Goal: Task Accomplishment & Management: Manage account settings

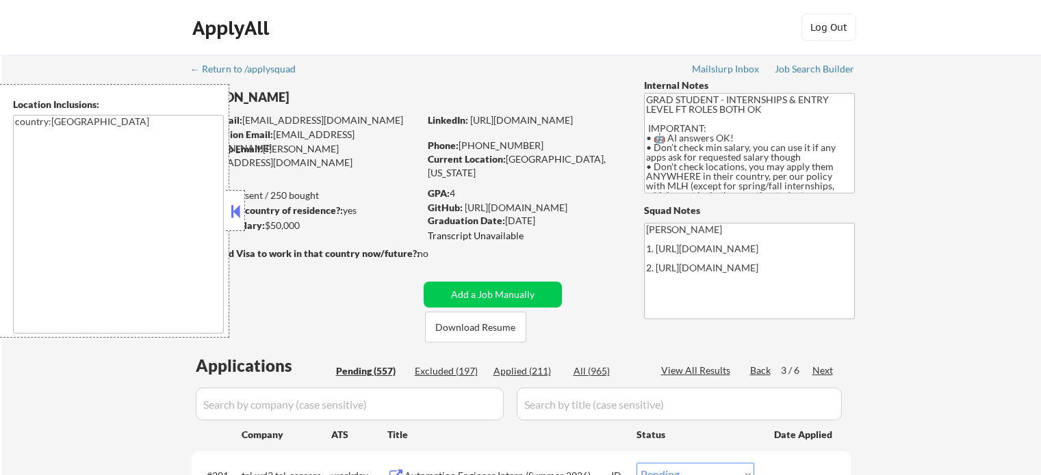
select select ""pending""
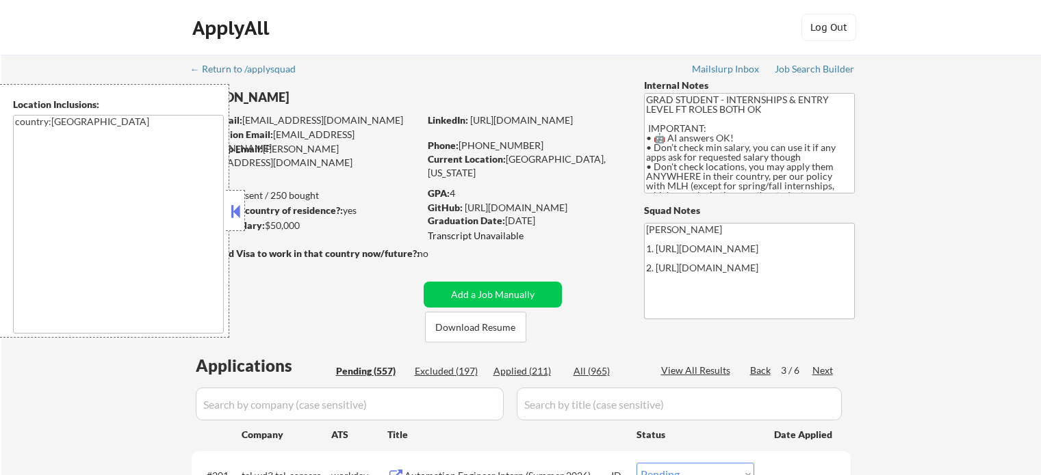
select select ""pending""
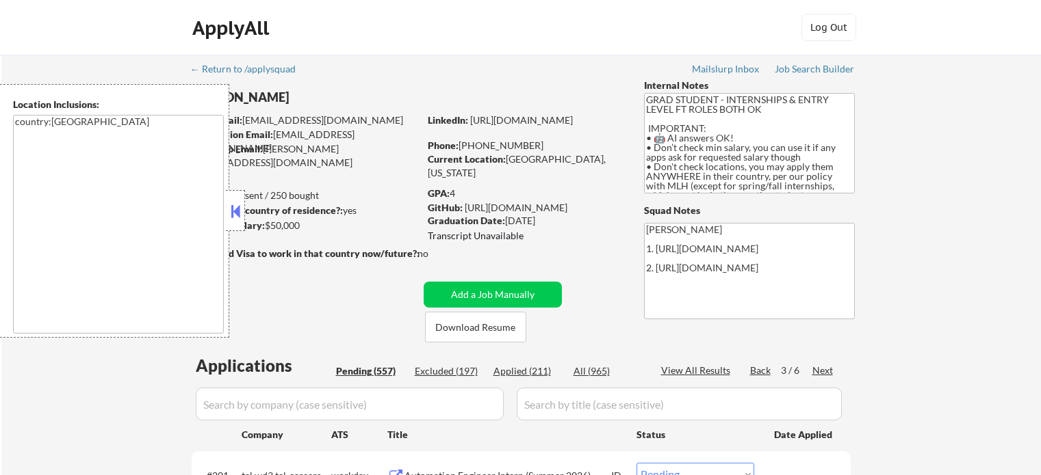
select select ""pending""
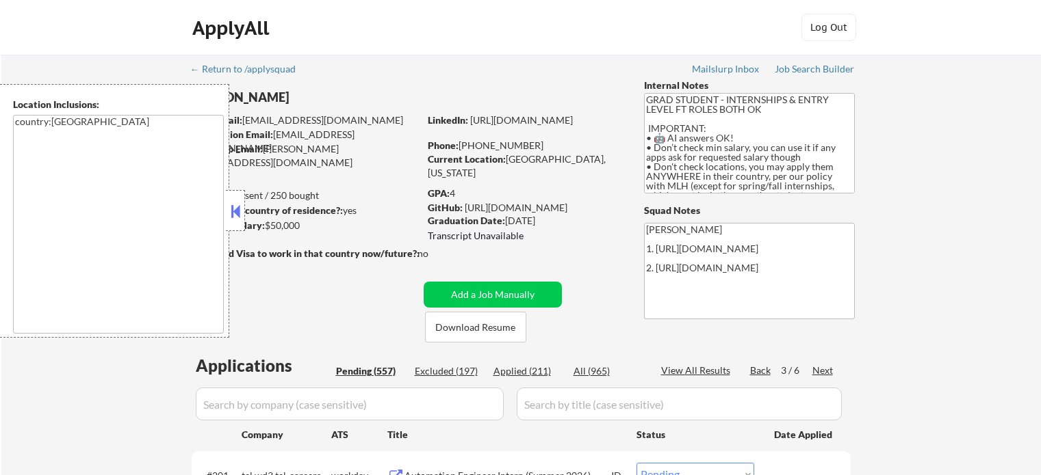
select select ""pending""
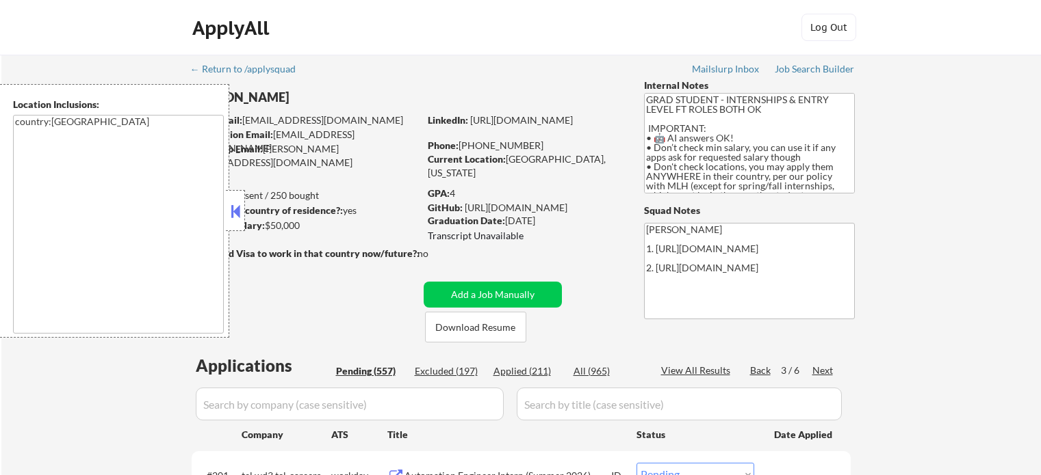
select select ""pending""
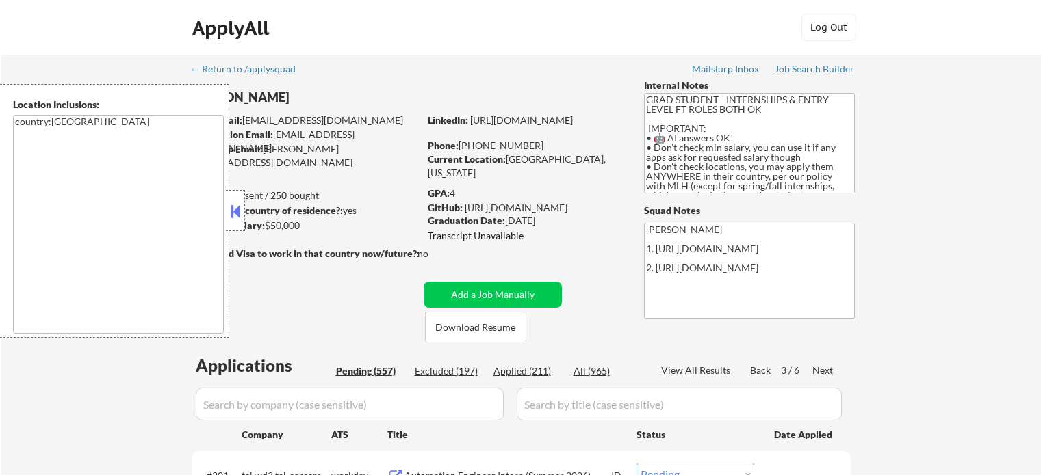
select select ""pending""
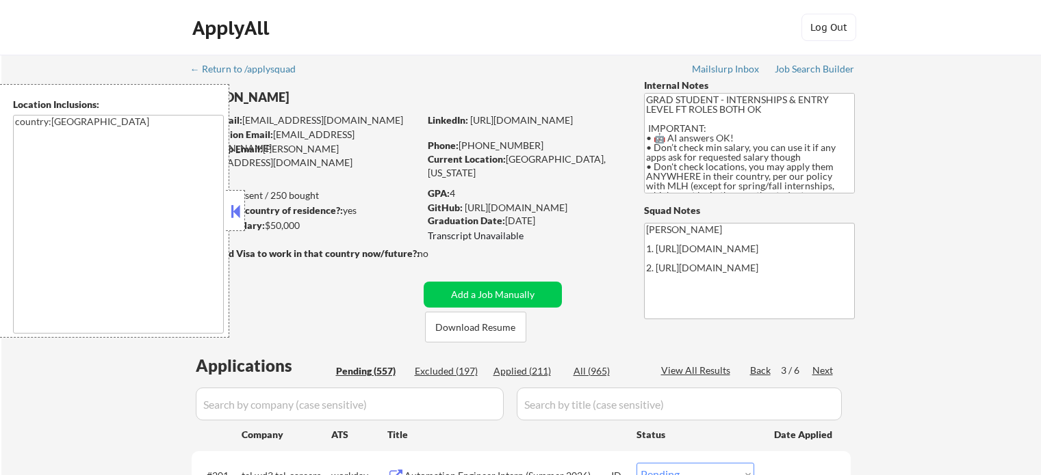
select select ""pending""
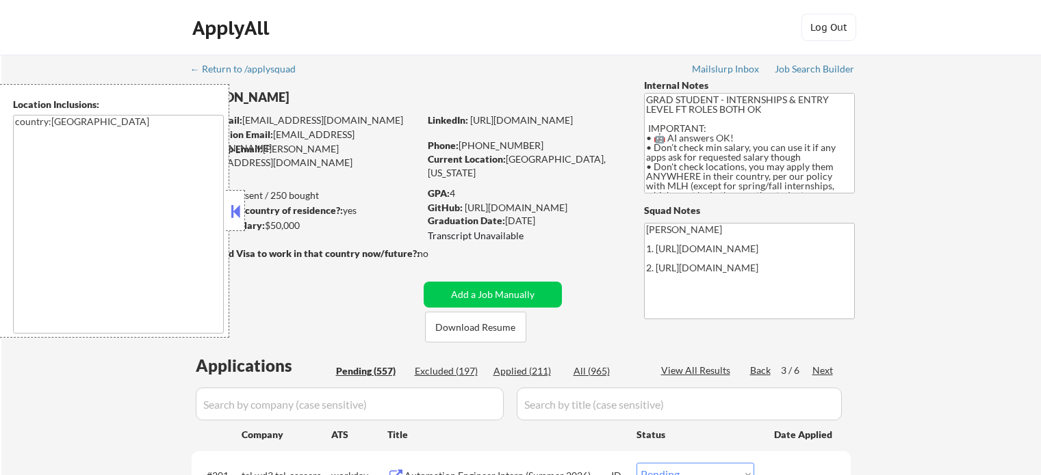
select select ""pending""
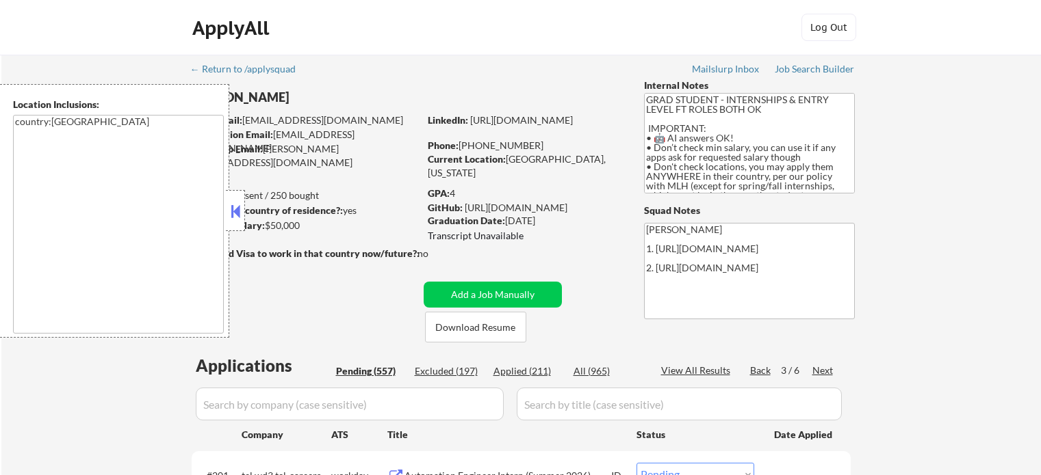
select select ""pending""
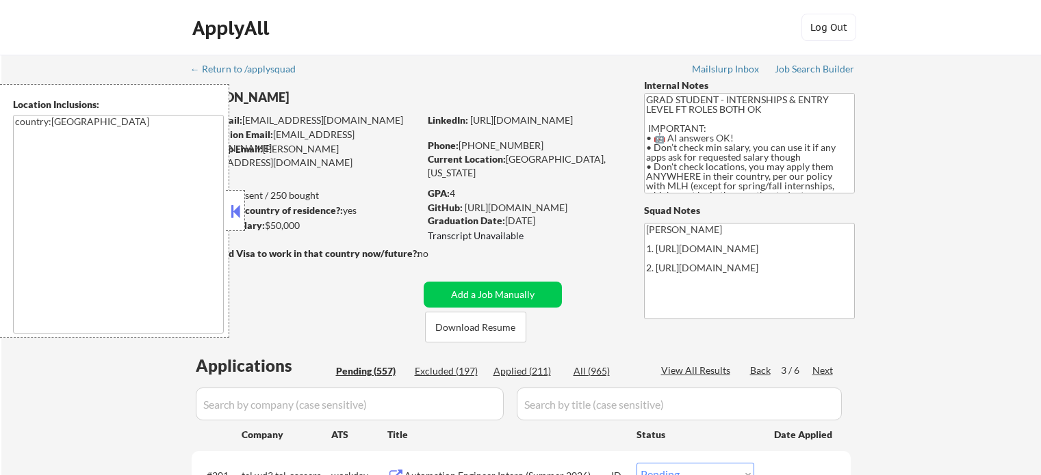
select select ""pending""
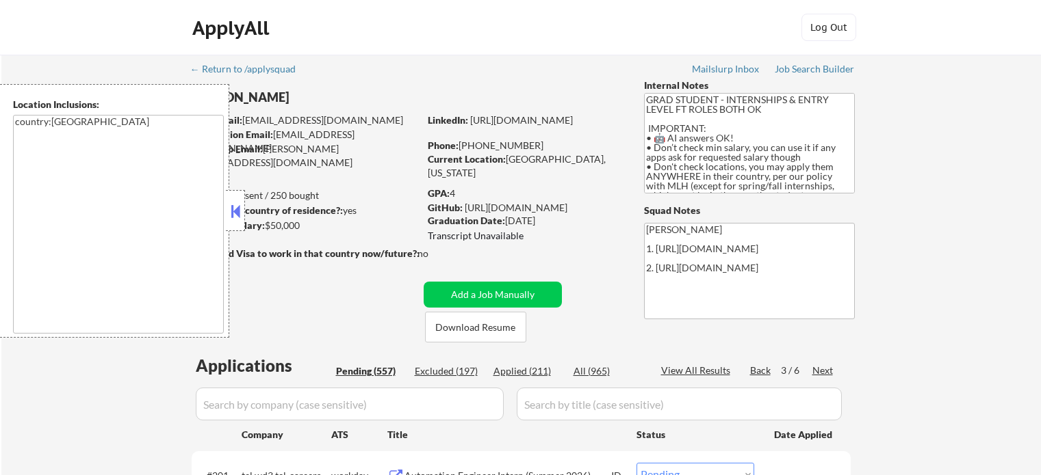
select select ""pending""
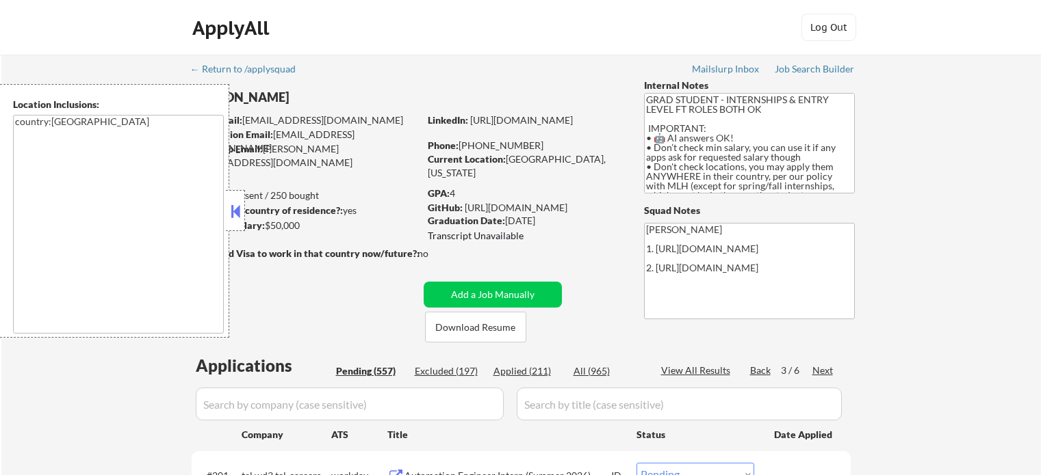
select select ""pending""
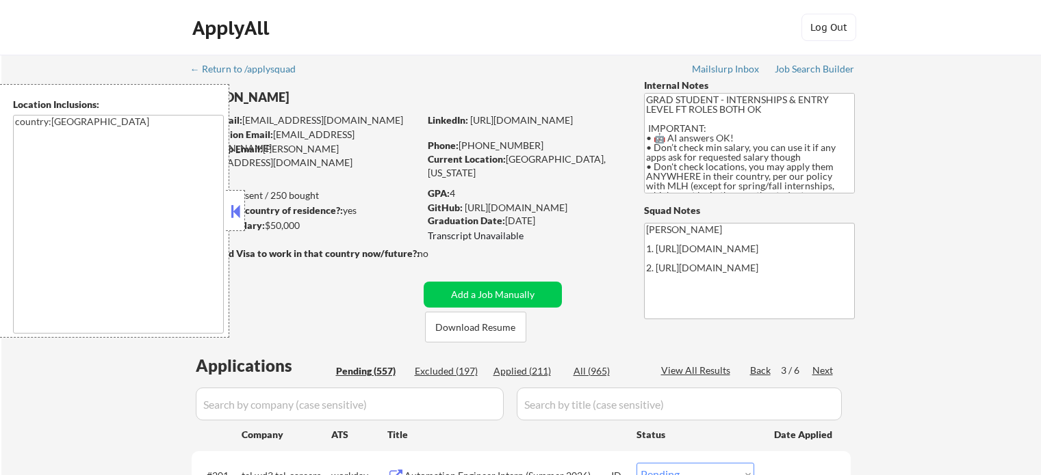
select select ""pending""
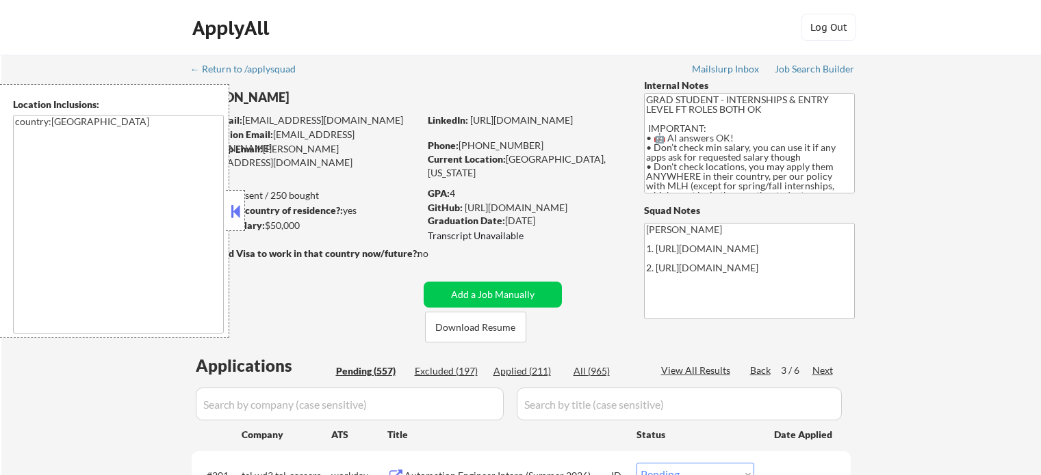
select select ""pending""
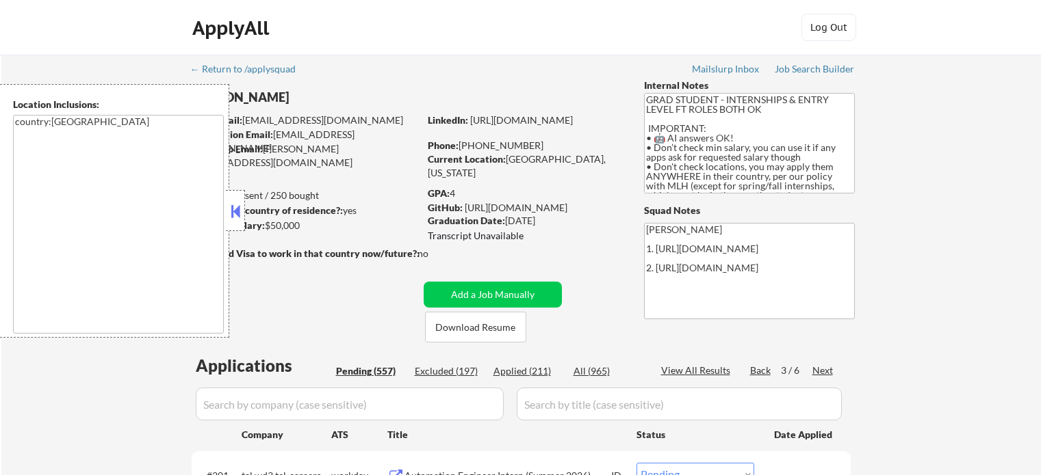
select select ""pending""
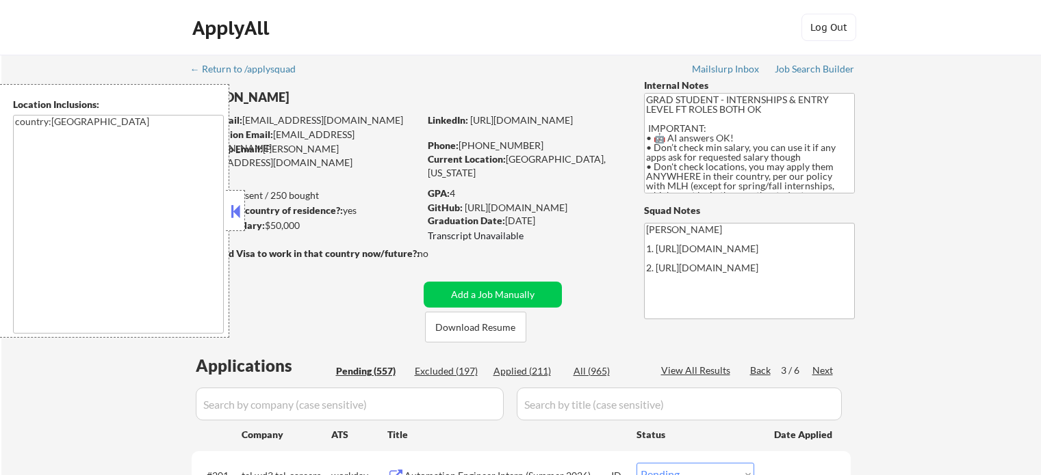
select select ""pending""
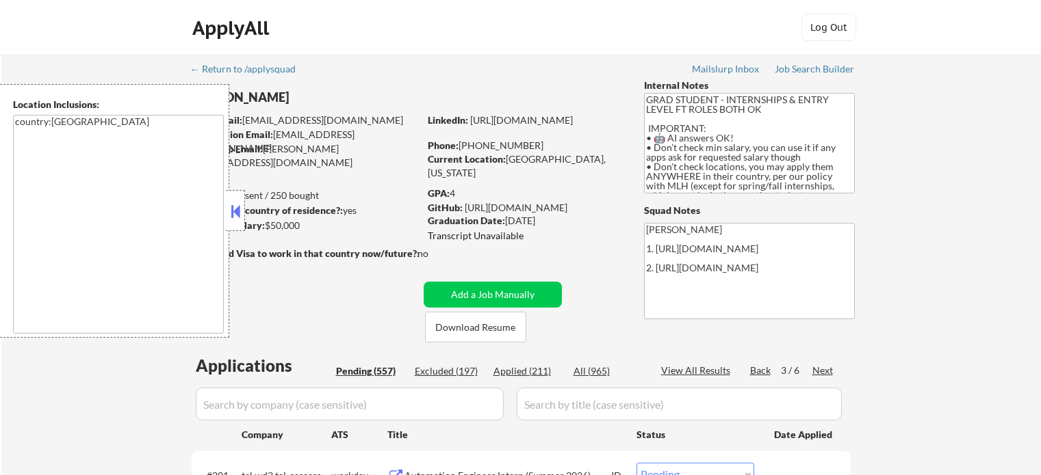
select select ""pending""
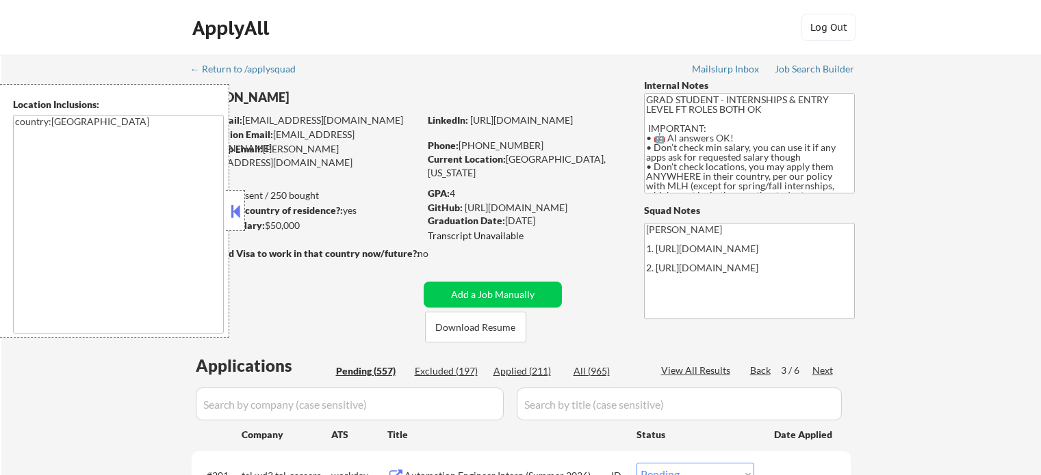
select select ""pending""
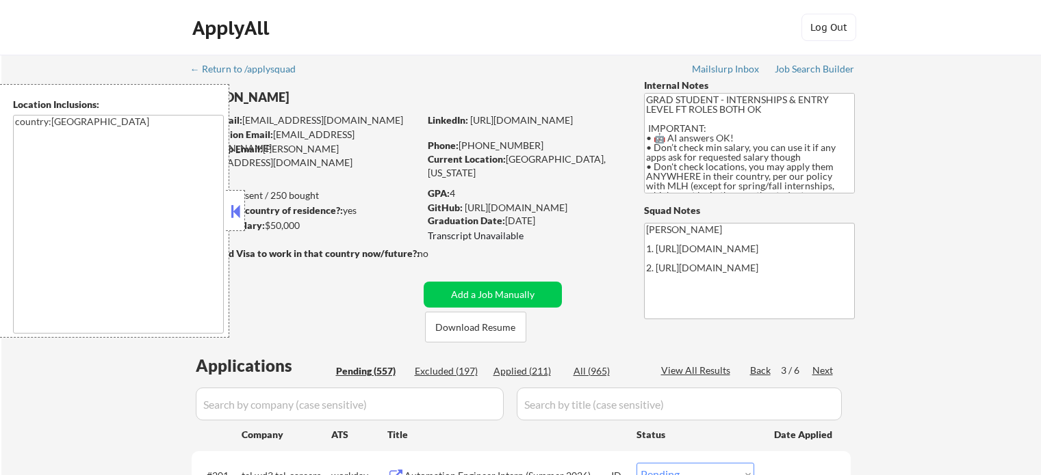
select select ""pending""
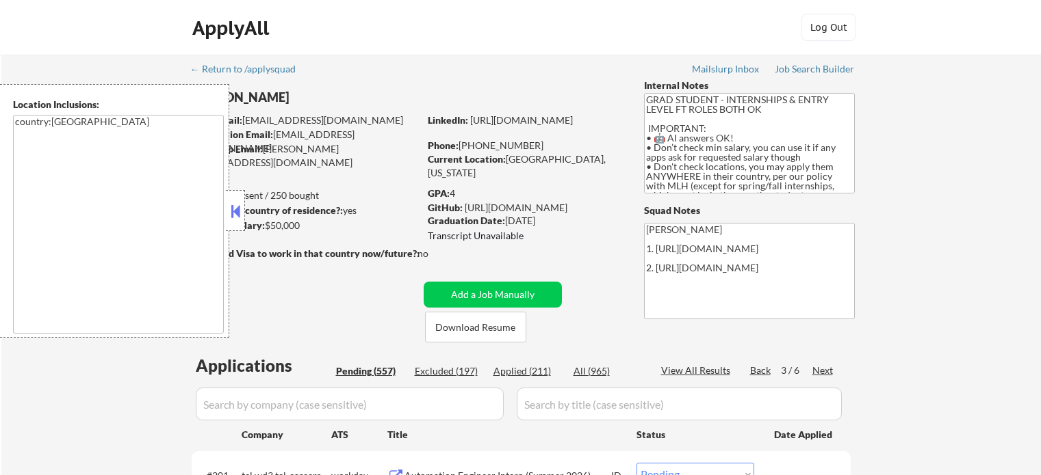
select select ""pending""
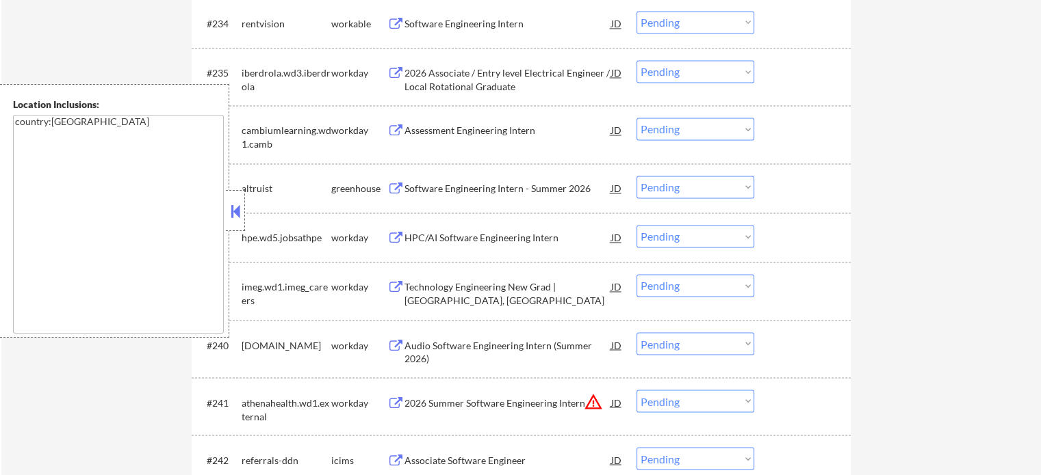
scroll to position [22, 0]
click at [482, 458] on div "Associate Software Engineer" at bounding box center [507, 461] width 207 height 14
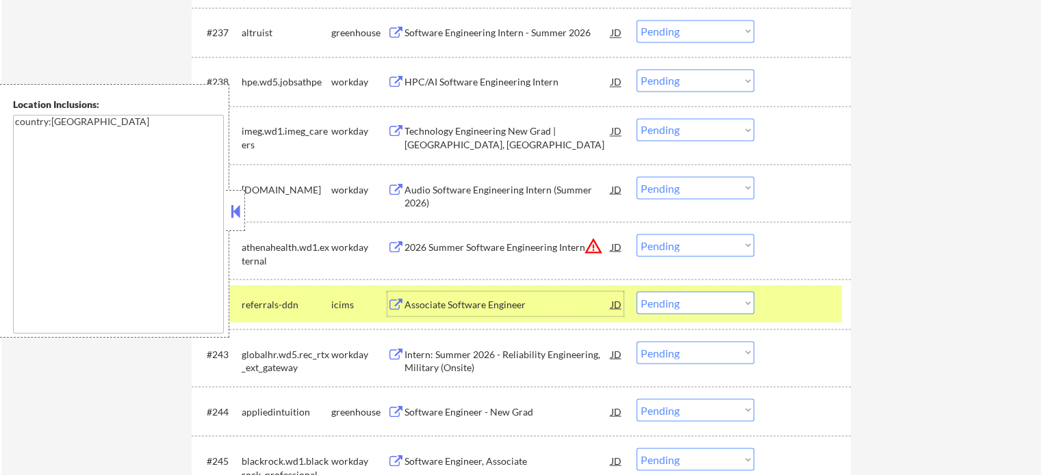
scroll to position [2463, 0]
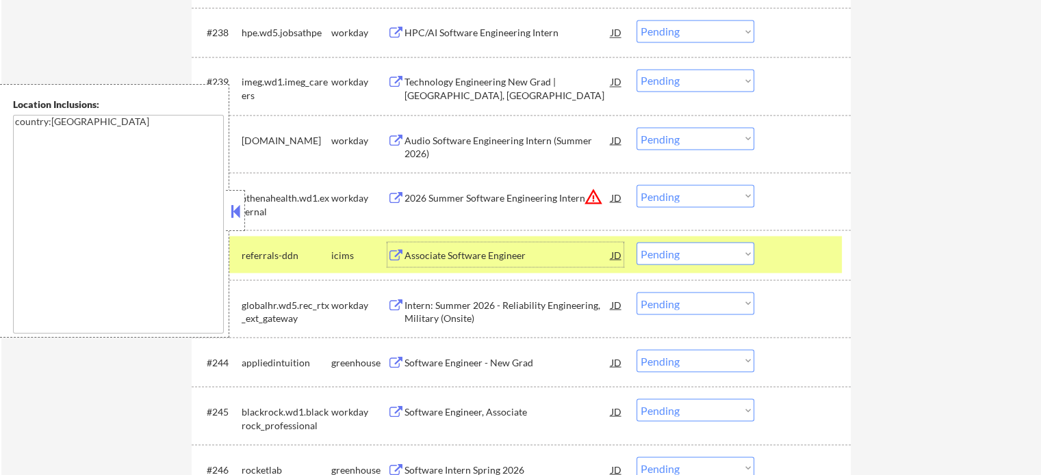
click at [438, 366] on div "Software Engineer - New Grad" at bounding box center [507, 363] width 207 height 14
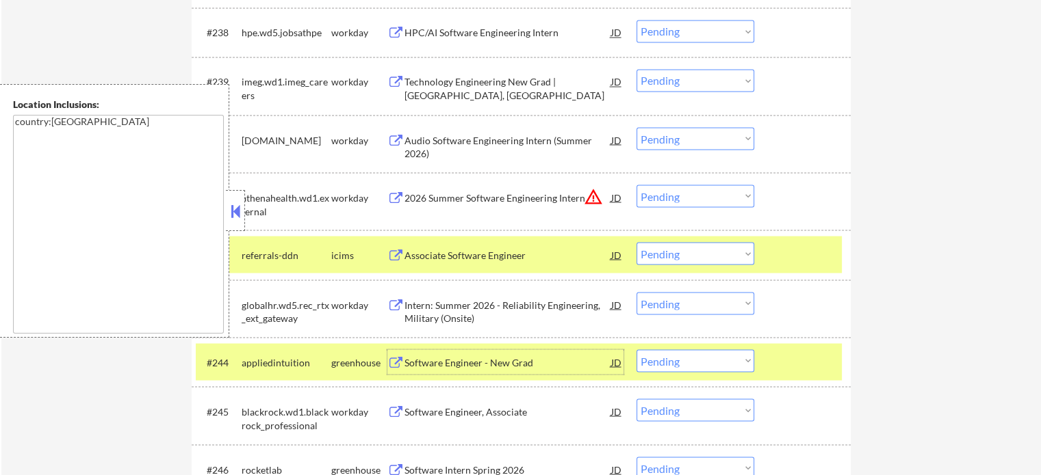
click at [777, 365] on div at bounding box center [804, 362] width 60 height 25
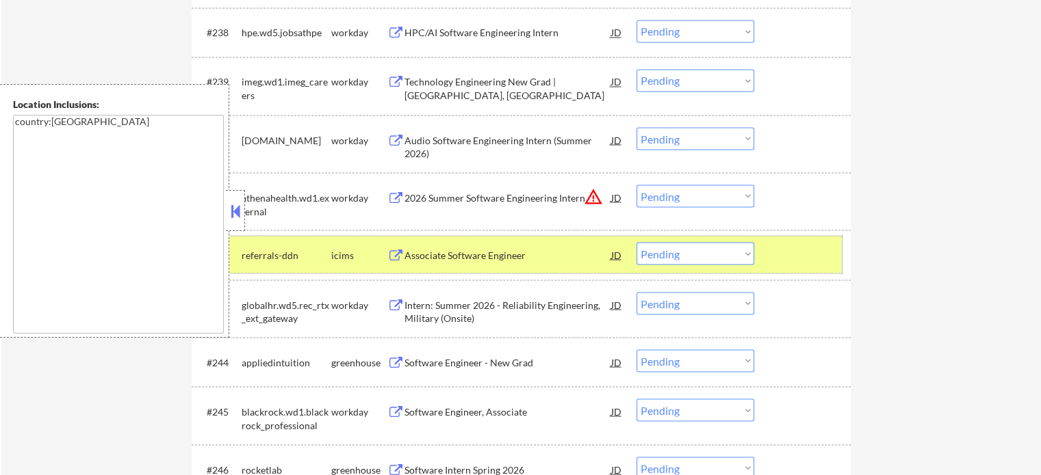
click at [764, 250] on div "#242 referrals-ddn icims Associate Software Engineer JD warning_amber Choose an…" at bounding box center [519, 254] width 646 height 37
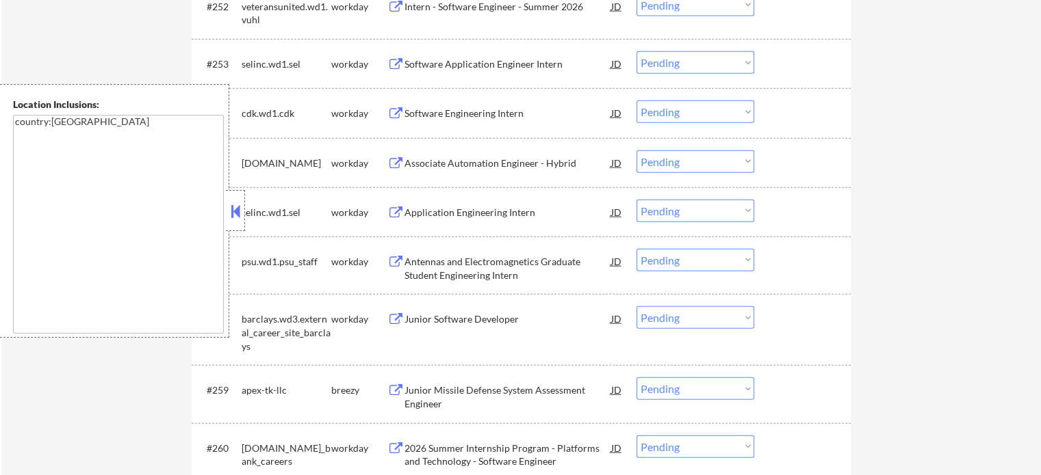
scroll to position [3284, 0]
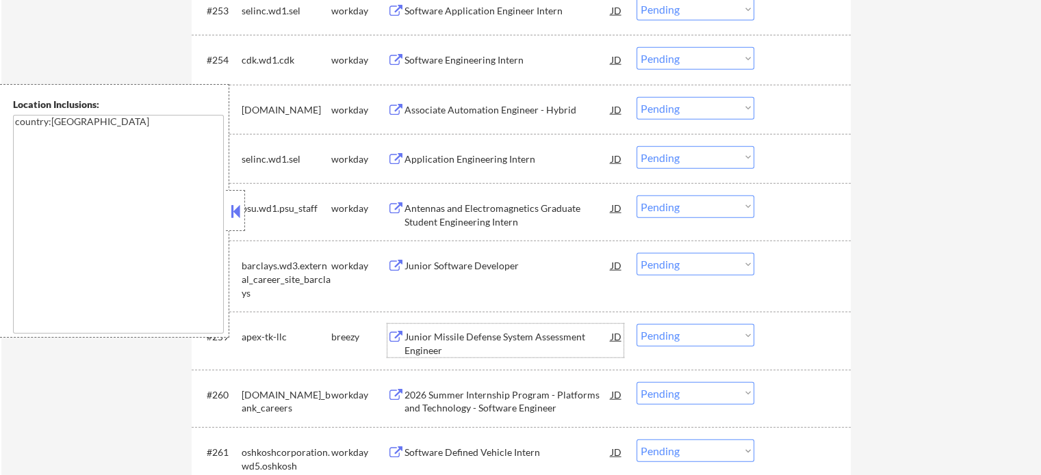
click at [446, 350] on div "Junior Missile Defense System Assessment Engineer" at bounding box center [507, 343] width 207 height 27
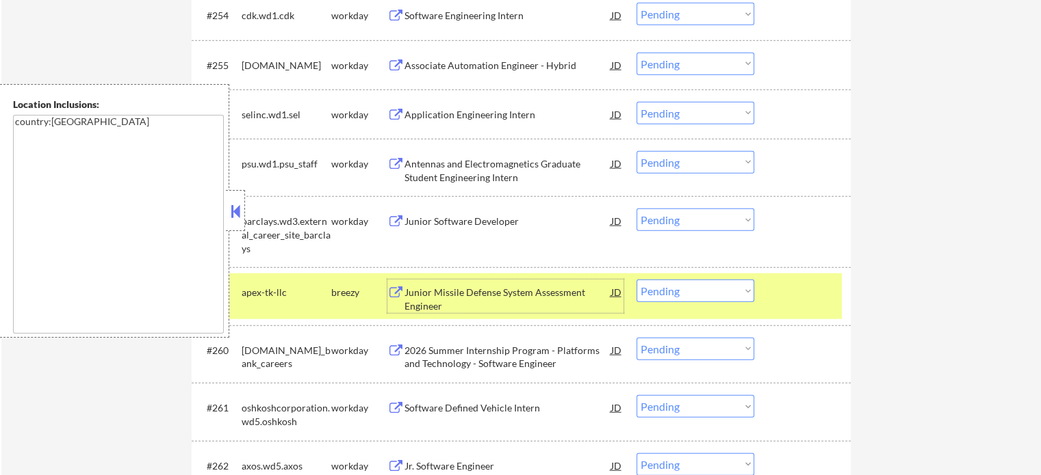
scroll to position [3421, 0]
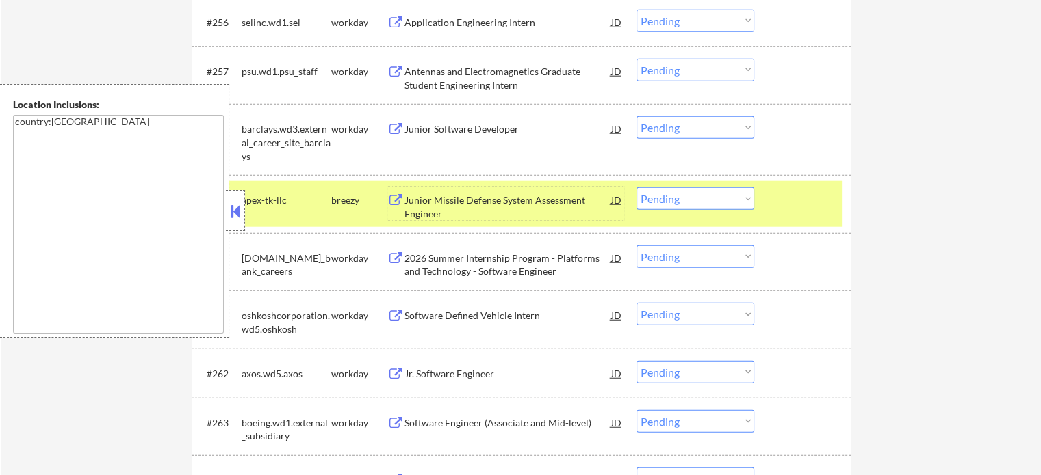
click at [813, 198] on div at bounding box center [804, 199] width 60 height 25
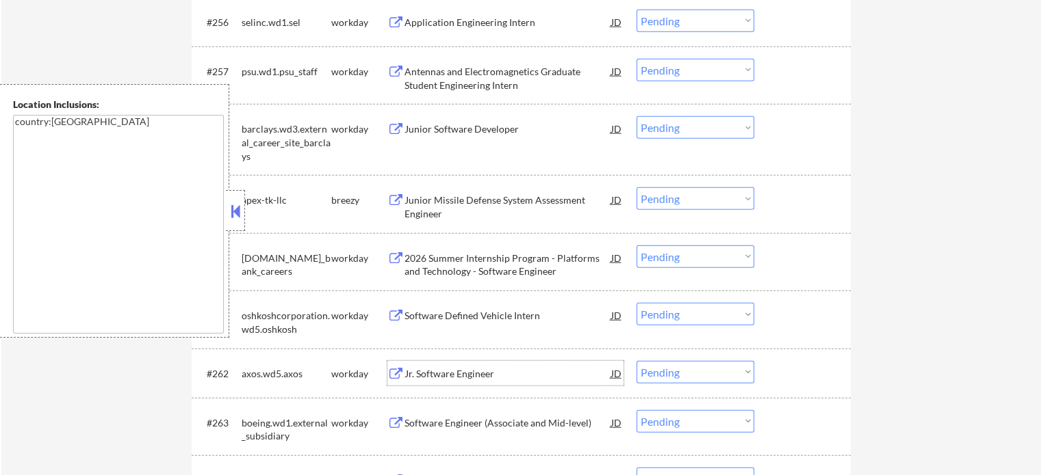
click at [460, 380] on div "Jr. Software Engineer" at bounding box center [507, 373] width 207 height 25
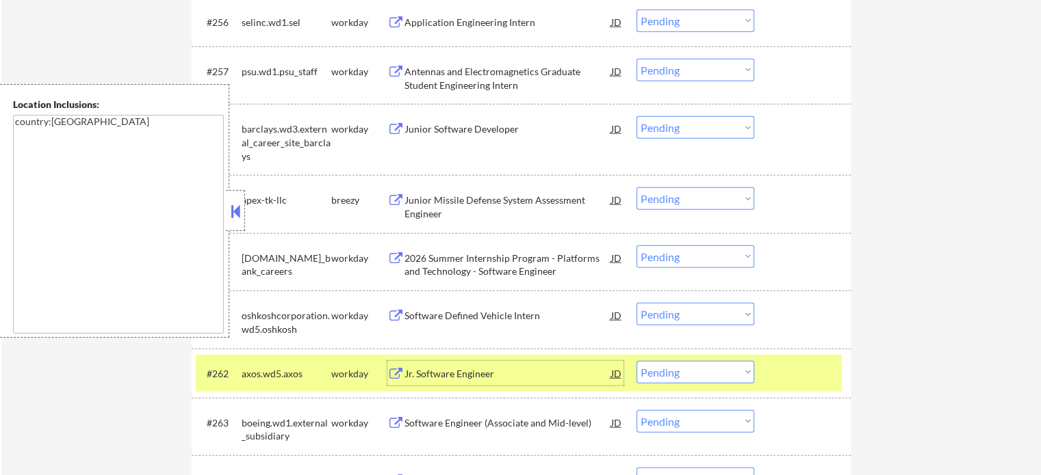
click at [708, 363] on select "Choose an option... Pending Applied Excluded (Questions) Excluded (Expired) Exc…" at bounding box center [695, 372] width 118 height 23
click at [636, 361] on select "Choose an option... Pending Applied Excluded (Questions) Excluded (Expired) Exc…" at bounding box center [695, 372] width 118 height 23
click at [813, 365] on div at bounding box center [804, 373] width 60 height 25
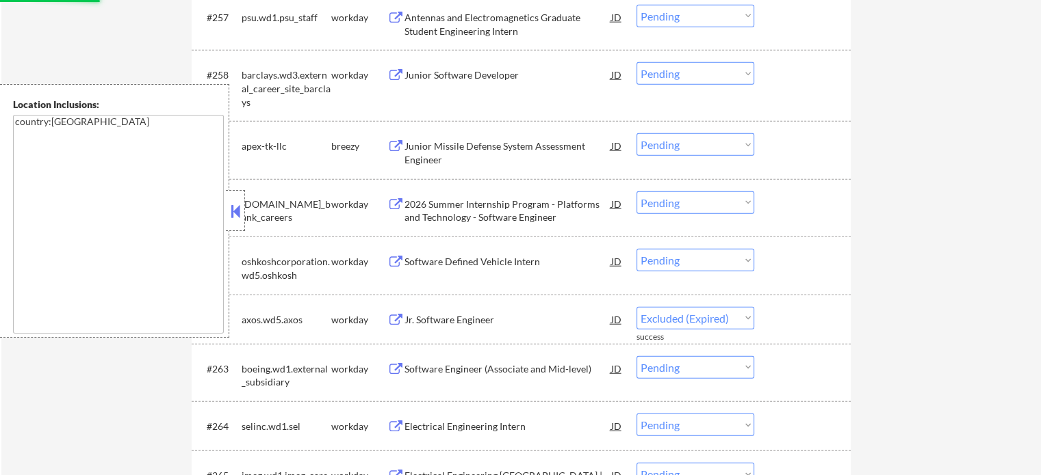
scroll to position [3558, 0]
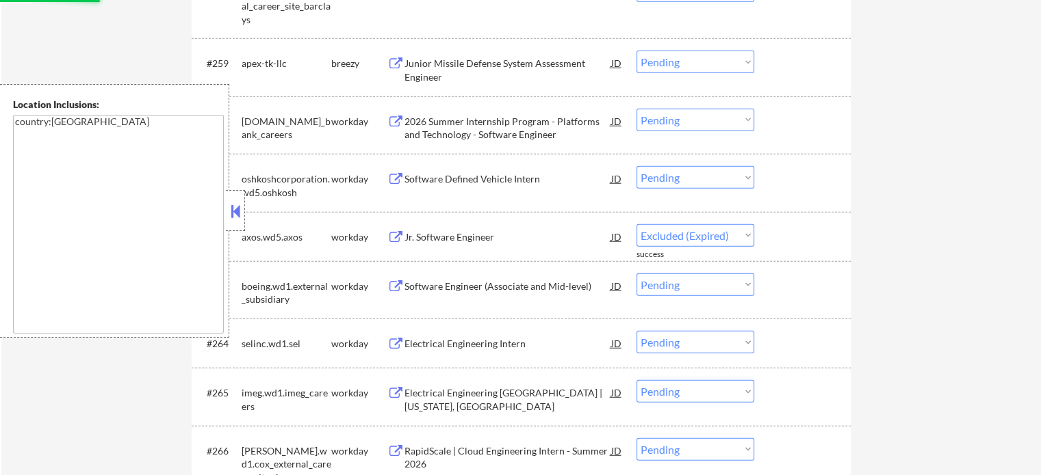
select select ""pending""
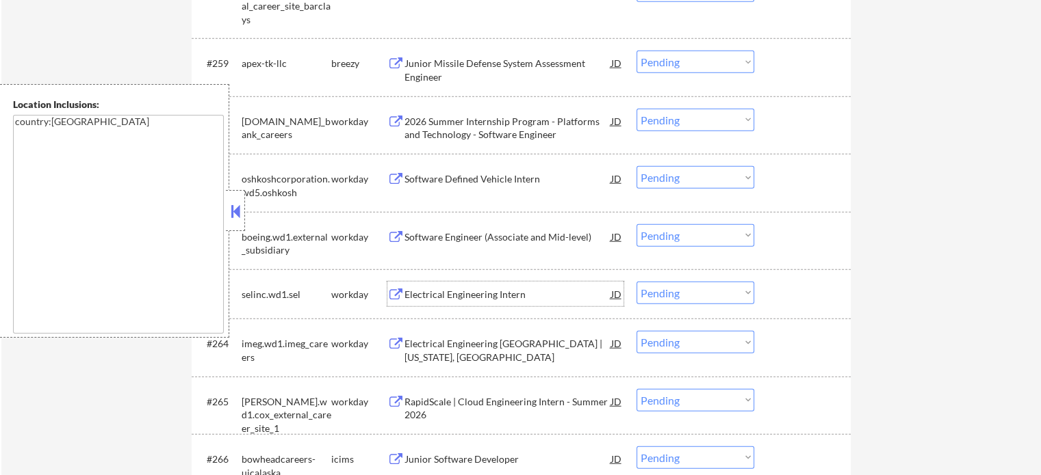
click at [467, 292] on div "Electrical Engineering Intern" at bounding box center [507, 295] width 207 height 14
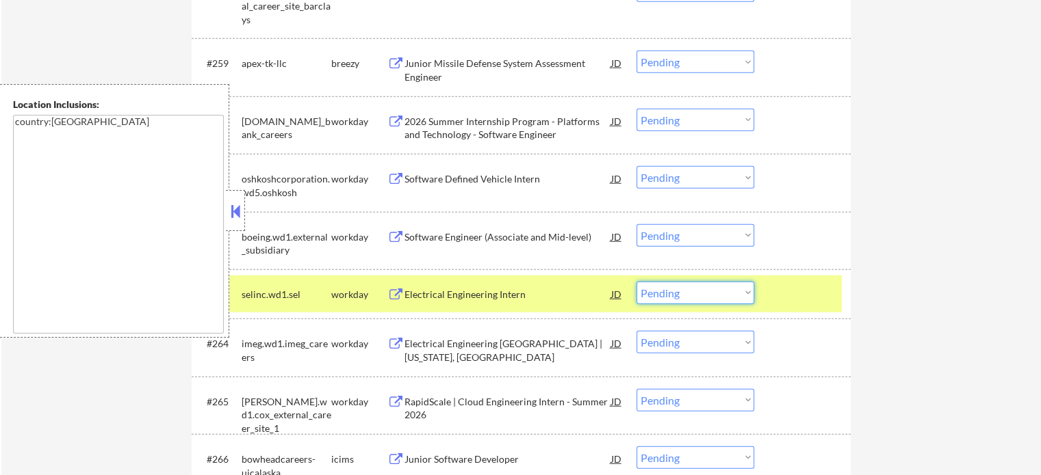
click at [719, 291] on select "Choose an option... Pending Applied Excluded (Questions) Excluded (Expired) Exc…" at bounding box center [695, 293] width 118 height 23
click at [636, 282] on select "Choose an option... Pending Applied Excluded (Questions) Excluded (Expired) Exc…" at bounding box center [695, 293] width 118 height 23
click at [820, 292] on div at bounding box center [804, 294] width 60 height 25
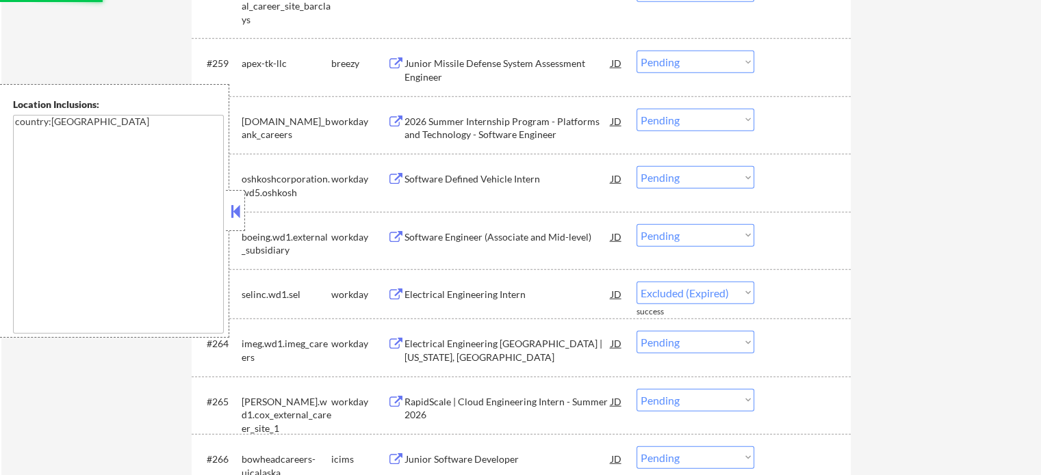
select select ""pending""
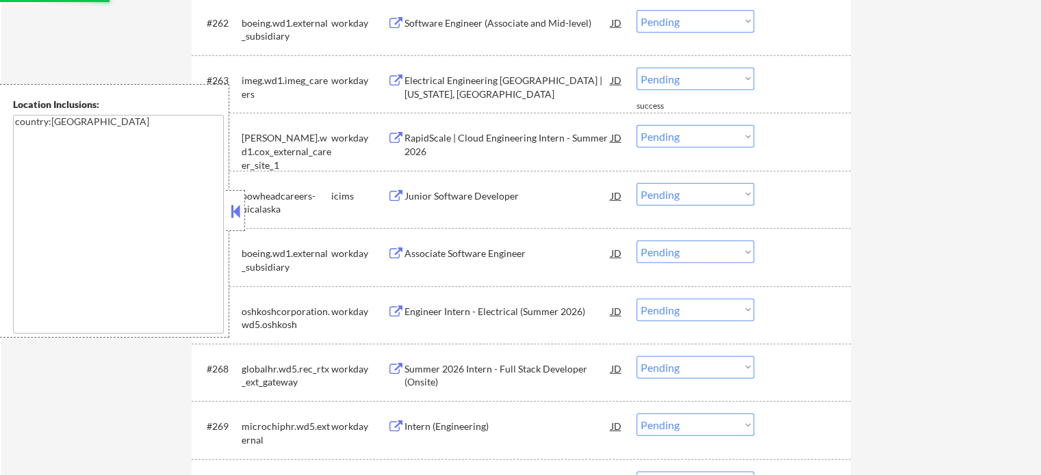
scroll to position [3831, 0]
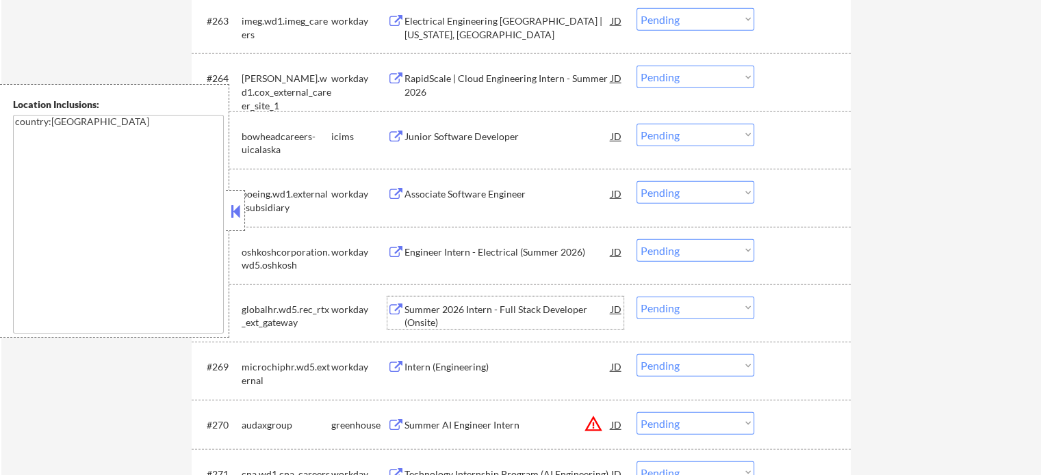
click at [464, 304] on div "Summer 2026 Intern - Full Stack Developer (Onsite)" at bounding box center [507, 316] width 207 height 27
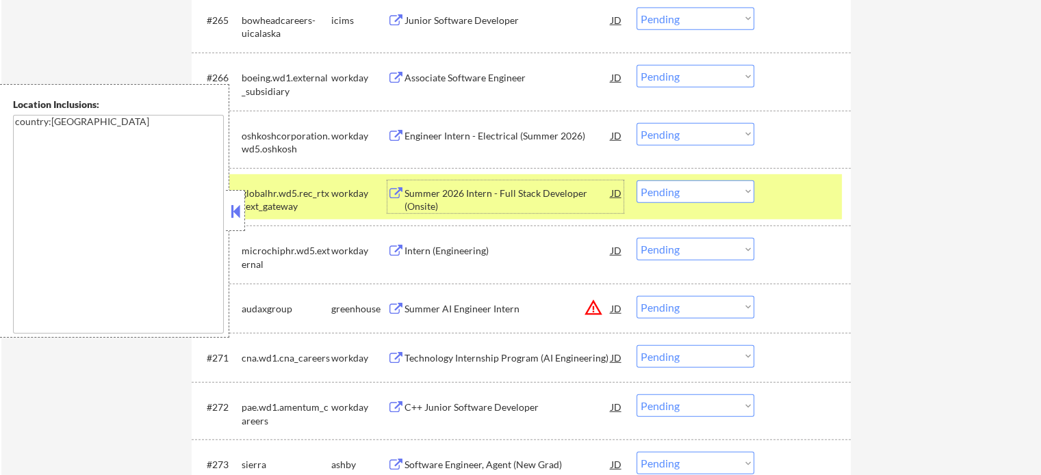
scroll to position [4037, 0]
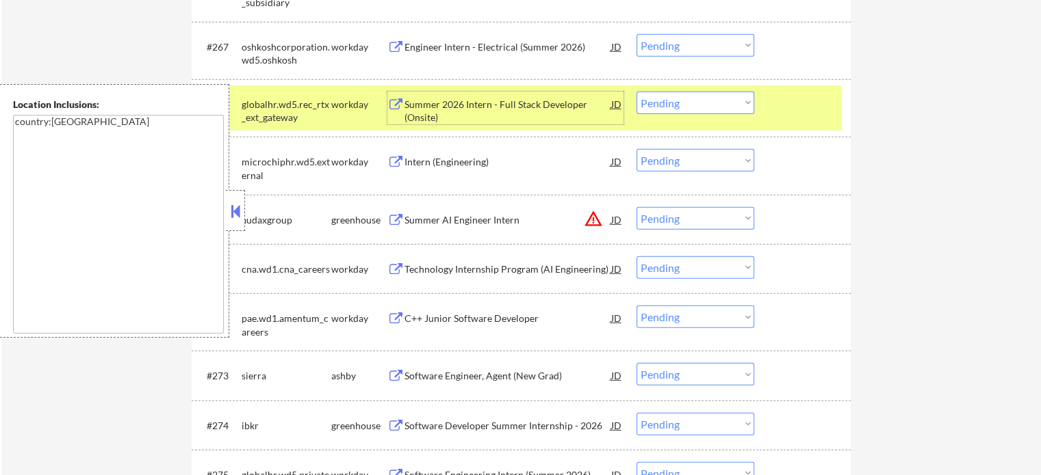
click at [814, 119] on div "#268 globalhr.wd5.rec_rtx_ext_gateway workday Summer 2026 Intern - Full Stack D…" at bounding box center [519, 108] width 646 height 45
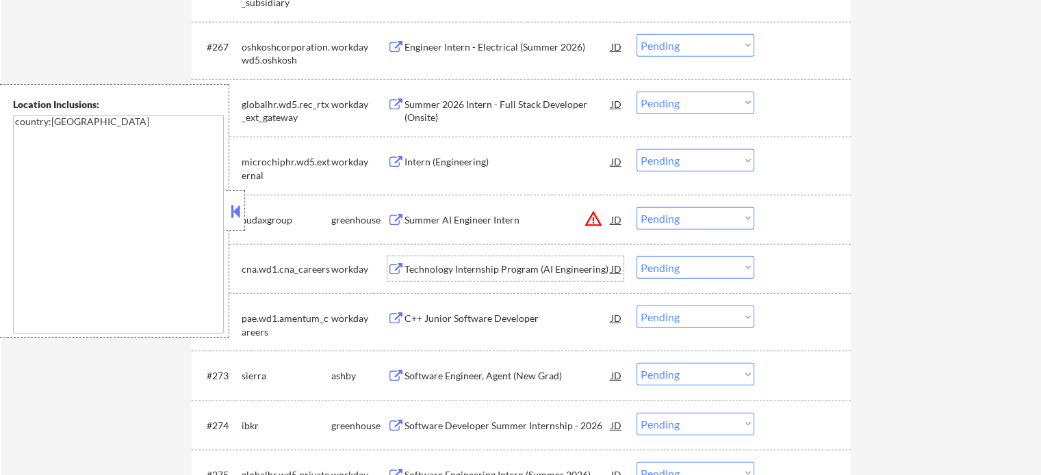
click at [483, 272] on div "Technology Internship Program (AI Engineering)" at bounding box center [507, 270] width 207 height 14
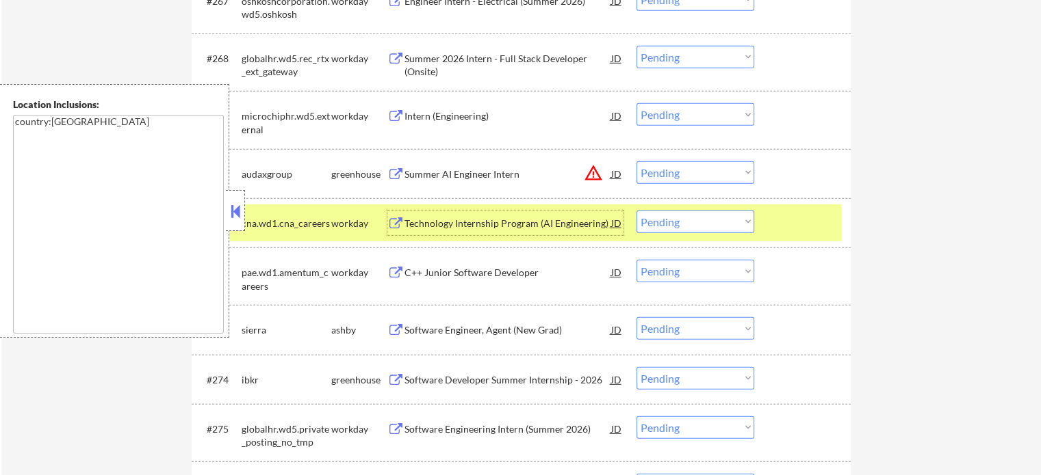
scroll to position [4173, 0]
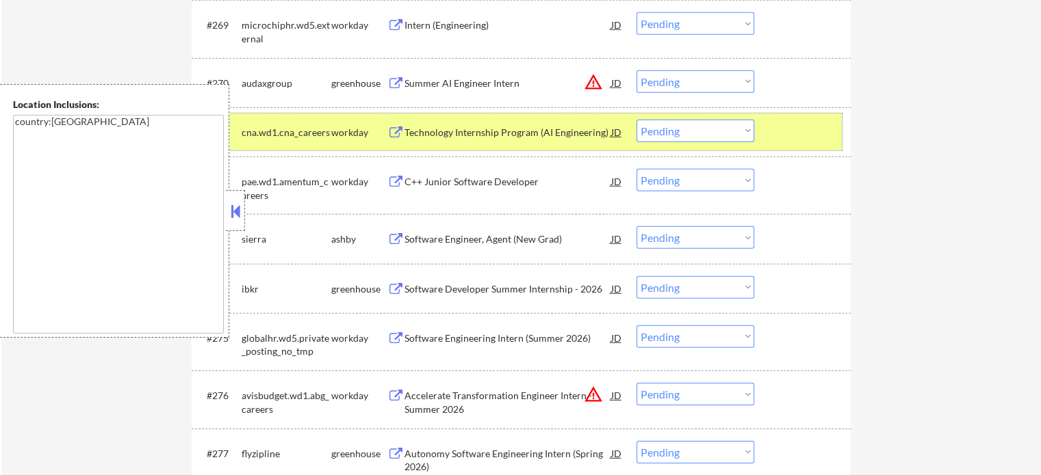
click at [799, 136] on div at bounding box center [804, 132] width 60 height 25
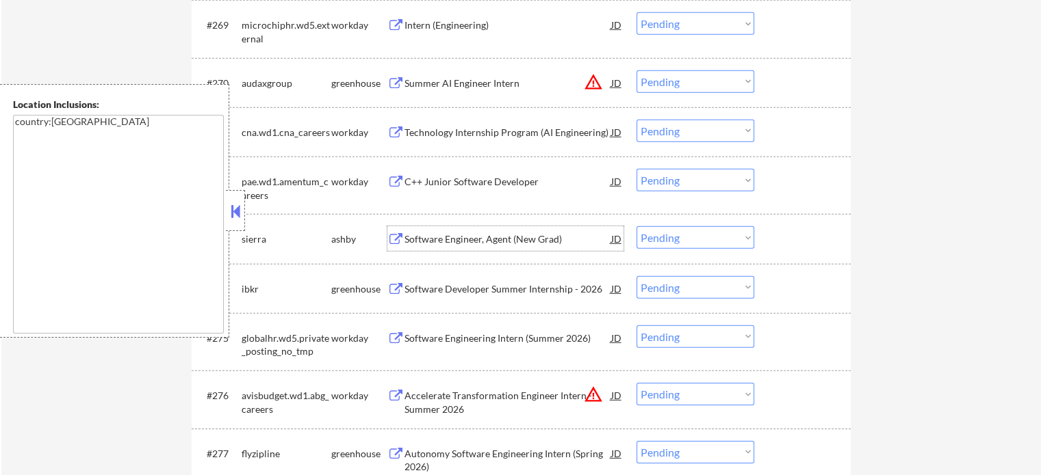
click at [491, 245] on div "Software Engineer, Agent (New Grad)" at bounding box center [507, 240] width 207 height 14
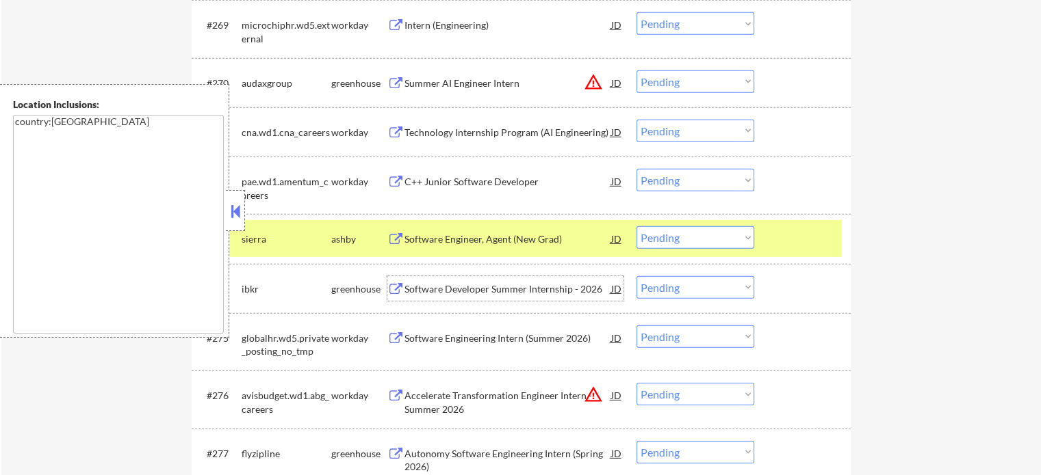
click at [531, 287] on div "Software Developer Summer Internship - 2026" at bounding box center [507, 290] width 207 height 14
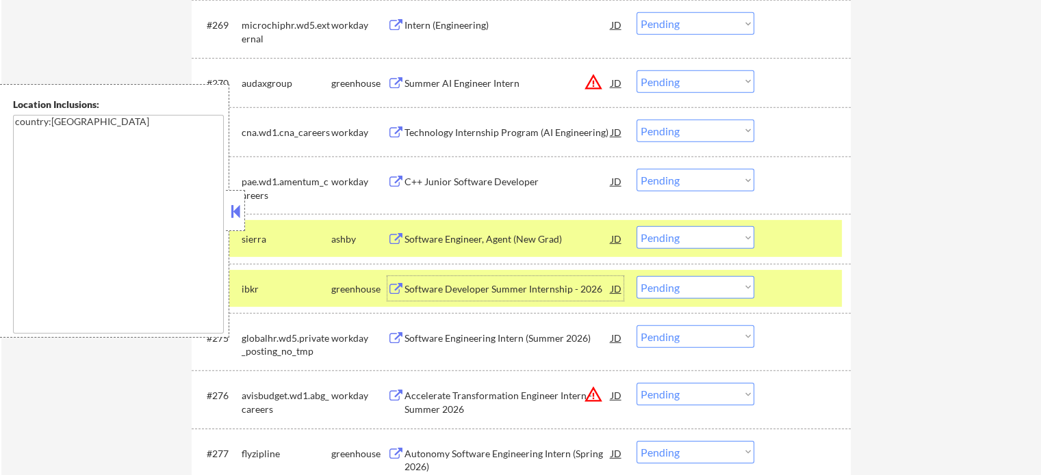
click at [813, 293] on div at bounding box center [804, 288] width 60 height 25
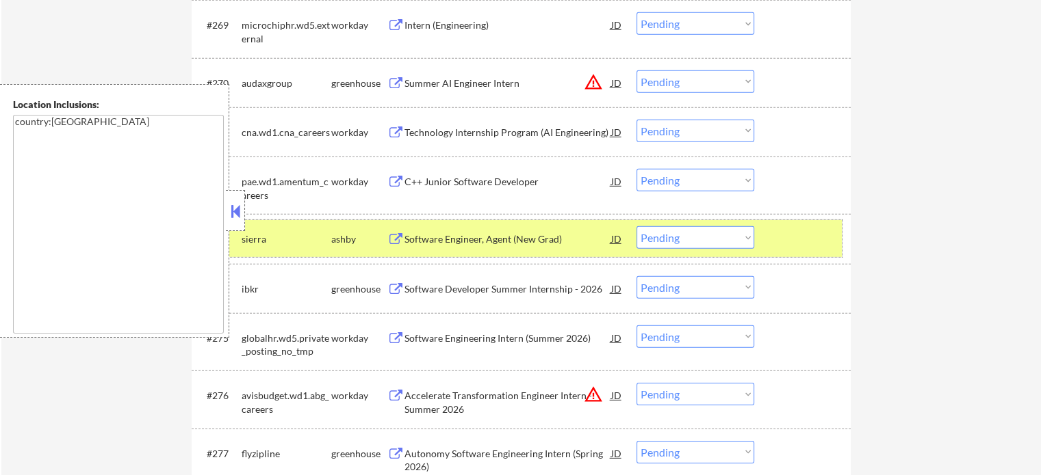
click at [804, 242] on div at bounding box center [804, 238] width 60 height 25
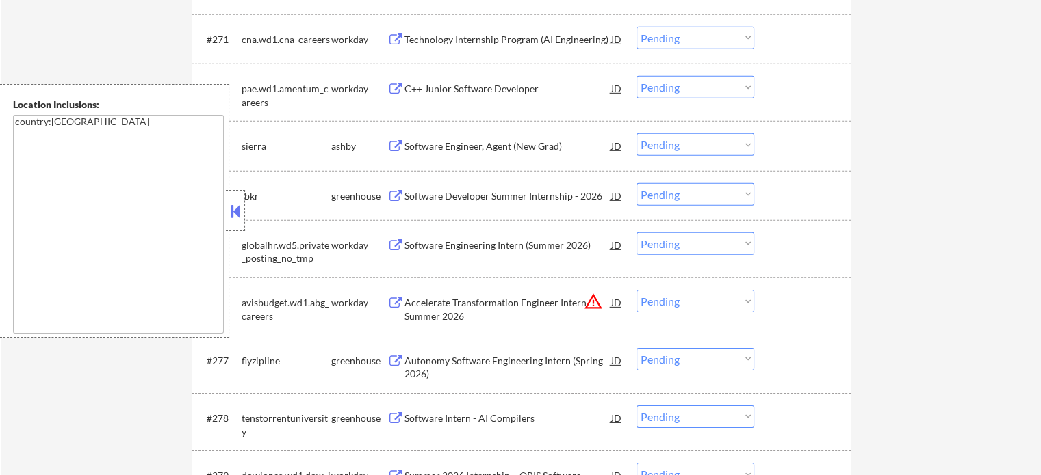
scroll to position [4379, 0]
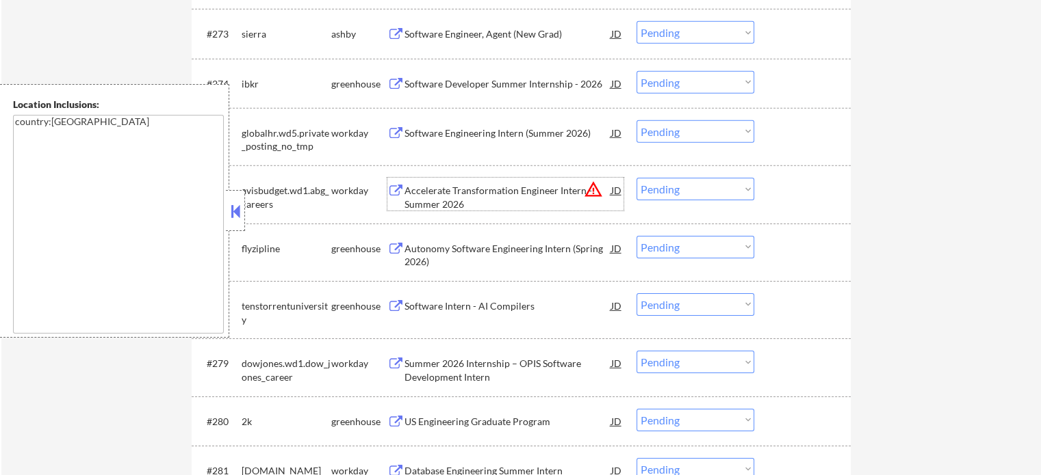
click at [485, 188] on div "Accelerate Transformation Engineer Intern - Summer 2026" at bounding box center [507, 197] width 207 height 27
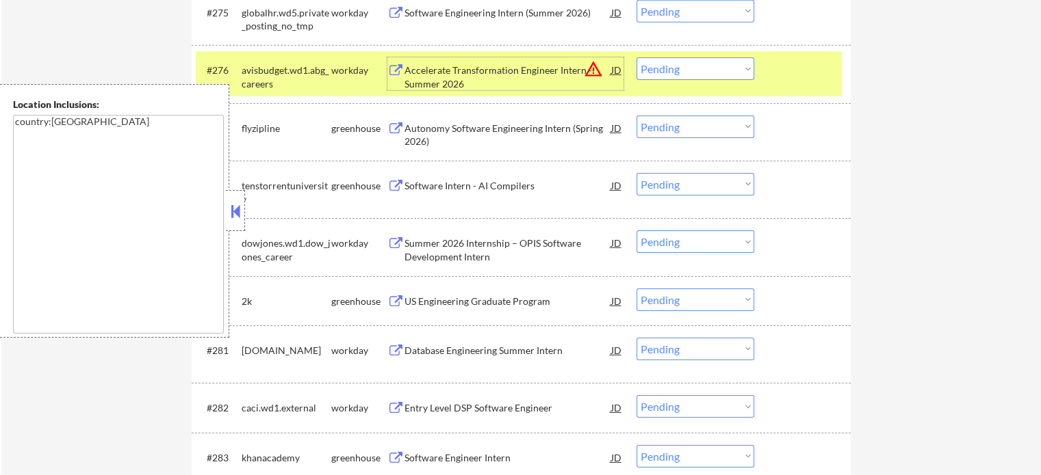
scroll to position [4584, 0]
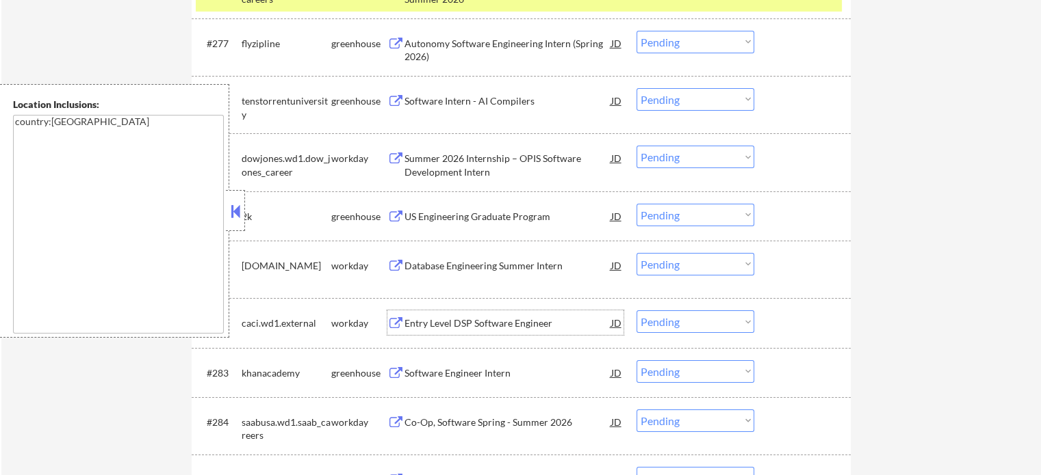
click at [457, 320] on div "Entry Level DSP Software Engineer" at bounding box center [507, 324] width 207 height 14
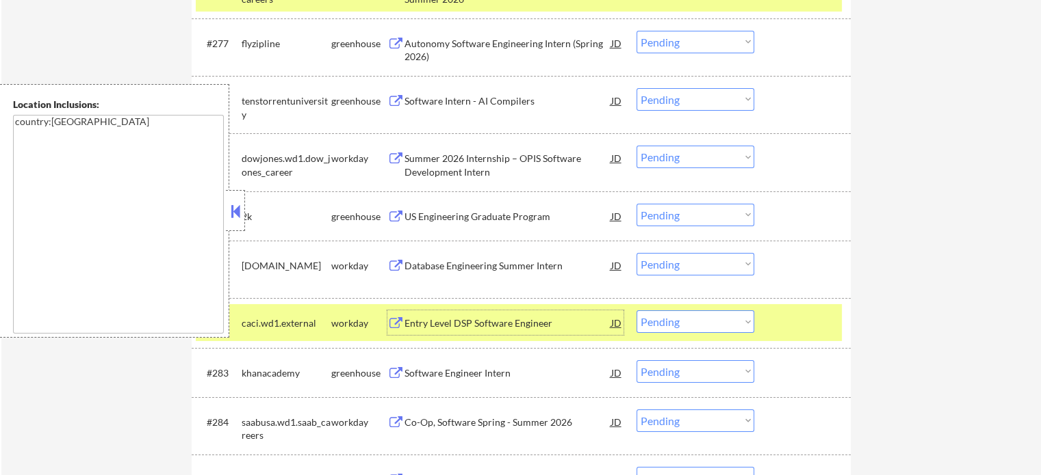
click at [786, 333] on div at bounding box center [804, 323] width 60 height 25
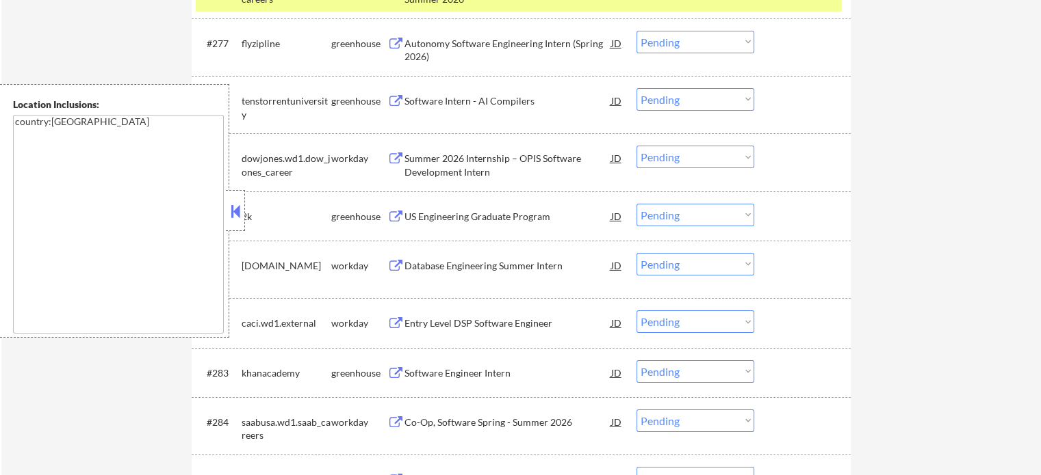
click at [717, 324] on select "Choose an option... Pending Applied Excluded (Questions) Excluded (Expired) Exc…" at bounding box center [695, 322] width 118 height 23
click at [636, 311] on select "Choose an option... Pending Applied Excluded (Questions) Excluded (Expired) Exc…" at bounding box center [695, 322] width 118 height 23
select select ""pending""
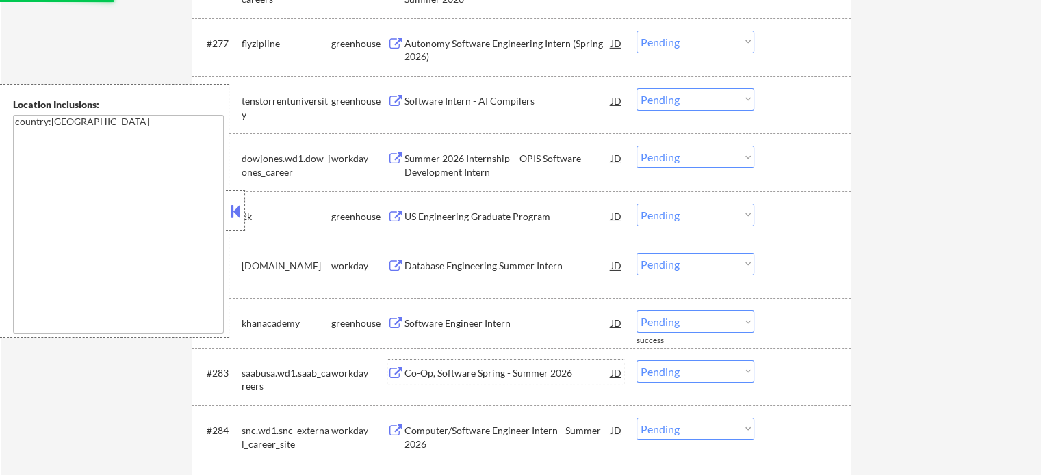
click at [448, 375] on div "Co-Op, Software Spring - Summer 2026" at bounding box center [507, 374] width 207 height 14
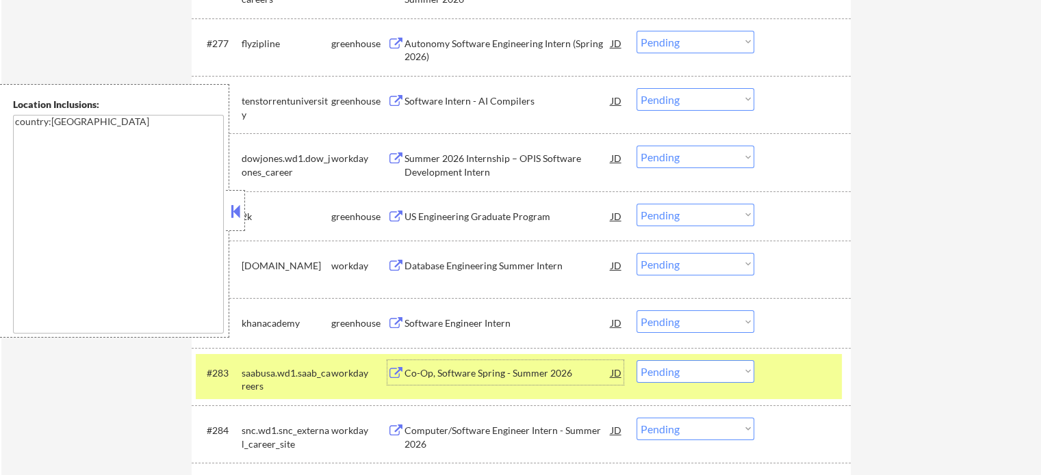
click at [688, 378] on select "Choose an option... Pending Applied Excluded (Questions) Excluded (Expired) Exc…" at bounding box center [695, 372] width 118 height 23
click at [636, 361] on select "Choose an option... Pending Applied Excluded (Questions) Excluded (Expired) Exc…" at bounding box center [695, 372] width 118 height 23
click at [766, 382] on div "#283 saabusa.wd1.saab_careers workday Co-Op, Software Spring - Summer 2026 JD w…" at bounding box center [519, 376] width 646 height 45
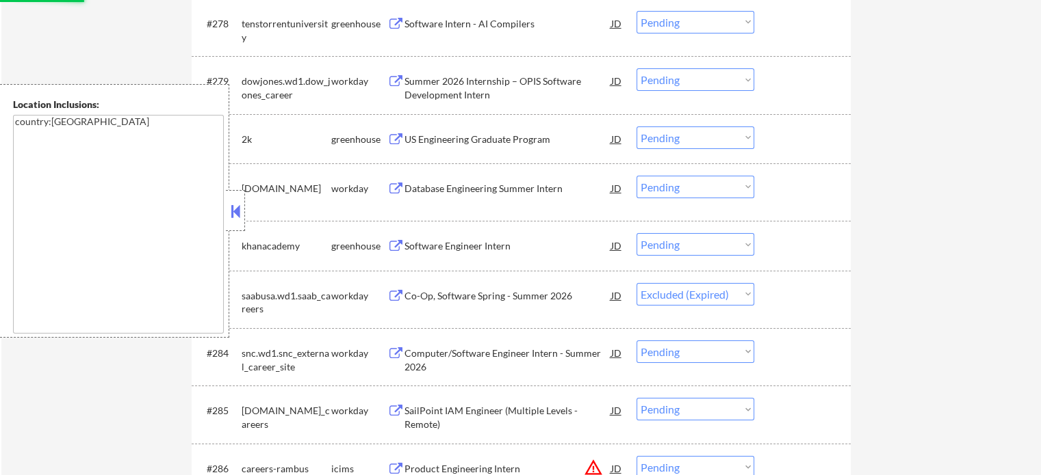
scroll to position [4721, 0]
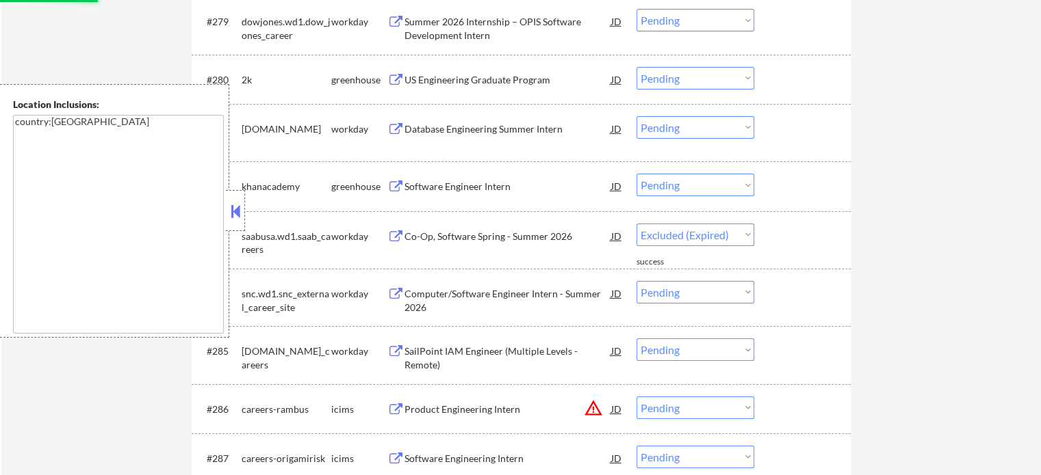
select select ""pending""
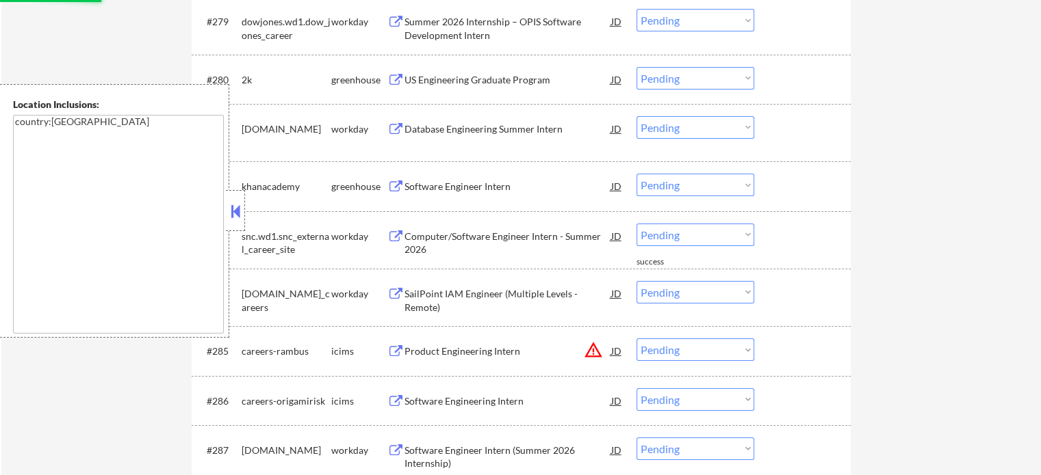
click at [427, 241] on div "Computer/Software Engineer Intern - Summer 2026" at bounding box center [507, 243] width 207 height 27
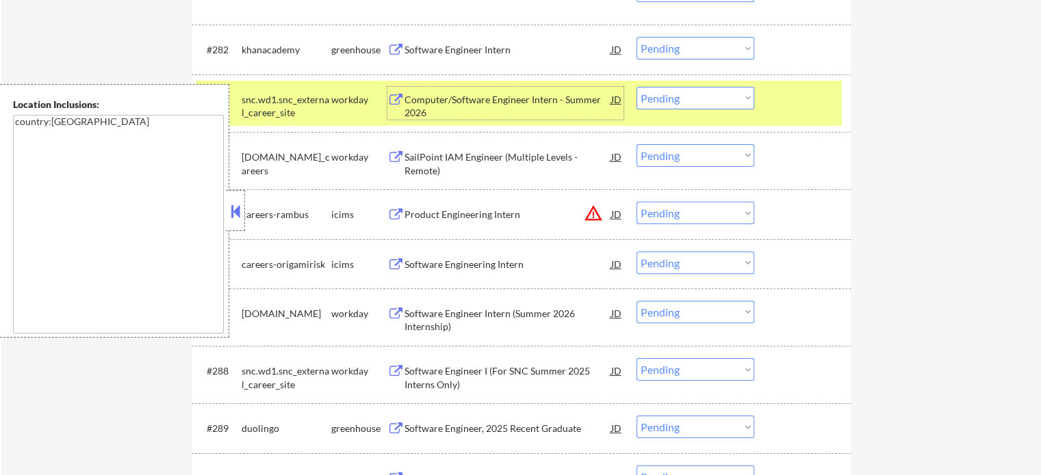
click at [789, 107] on div at bounding box center [804, 99] width 60 height 25
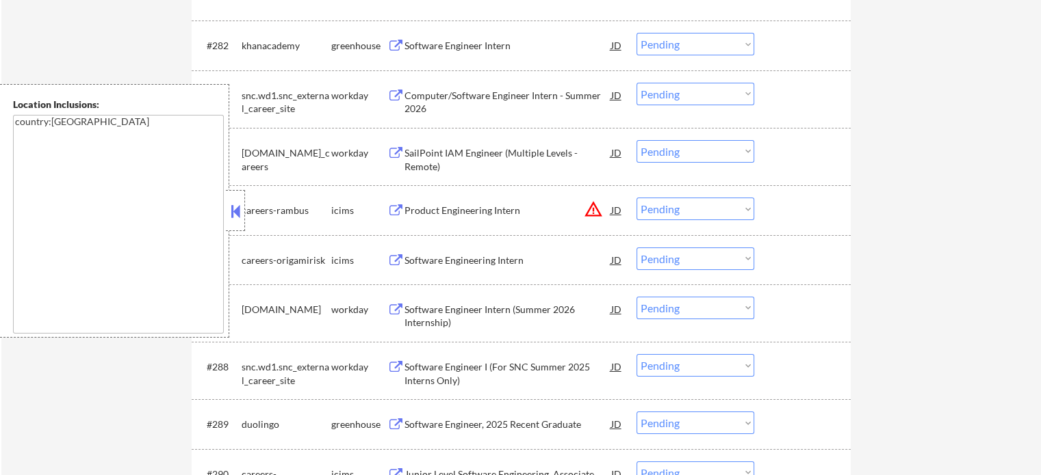
scroll to position [4994, 0]
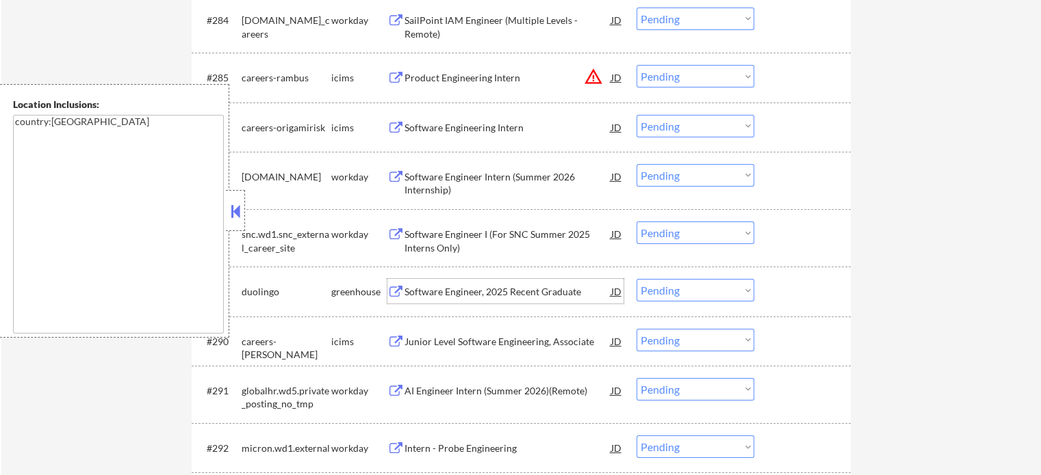
click at [479, 295] on div "Software Engineer, 2025 Recent Graduate" at bounding box center [507, 292] width 207 height 14
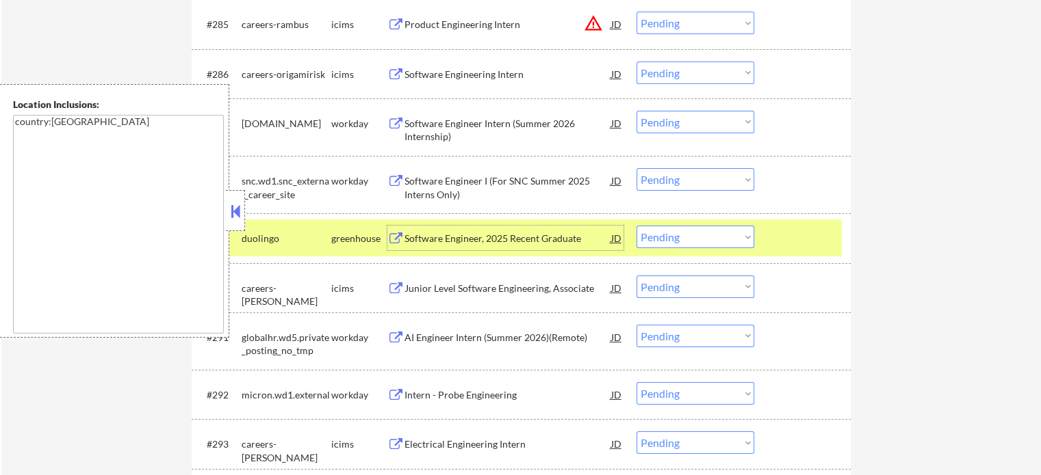
scroll to position [5200, 0]
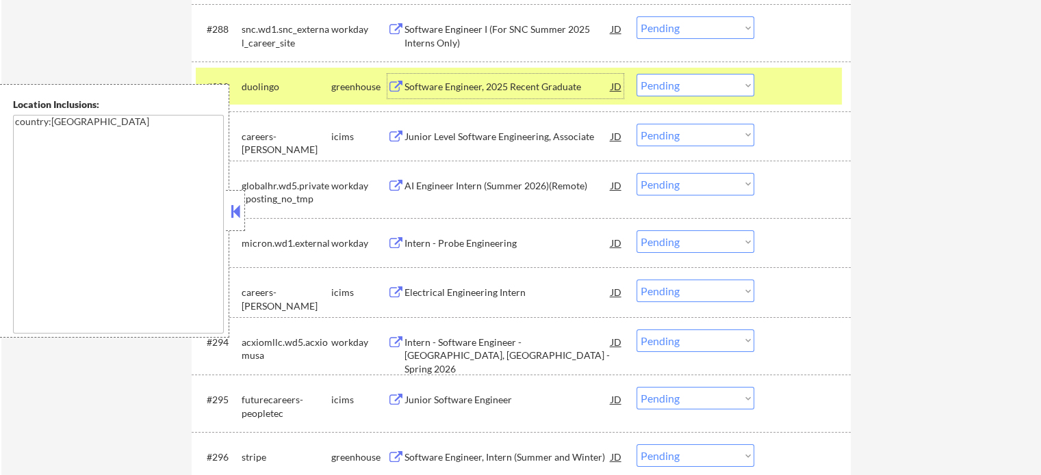
click at [800, 86] on div at bounding box center [804, 86] width 60 height 25
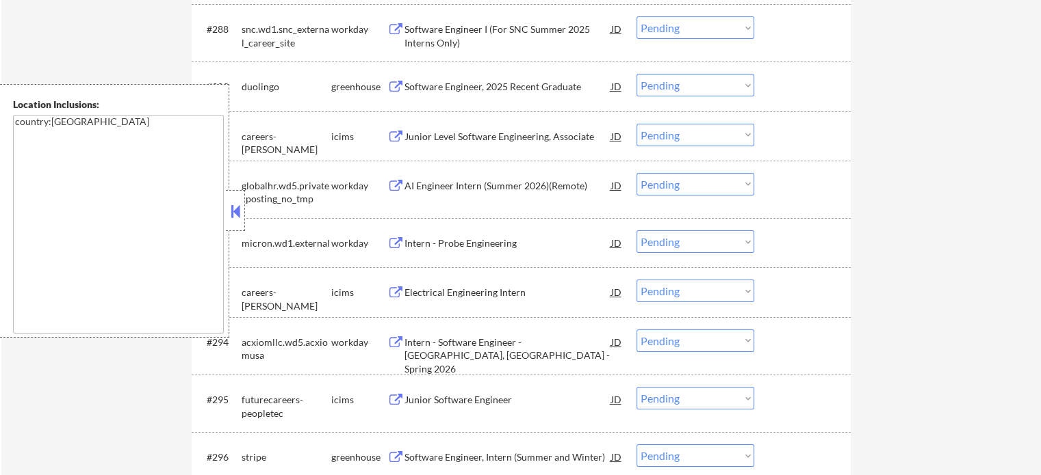
scroll to position [5337, 0]
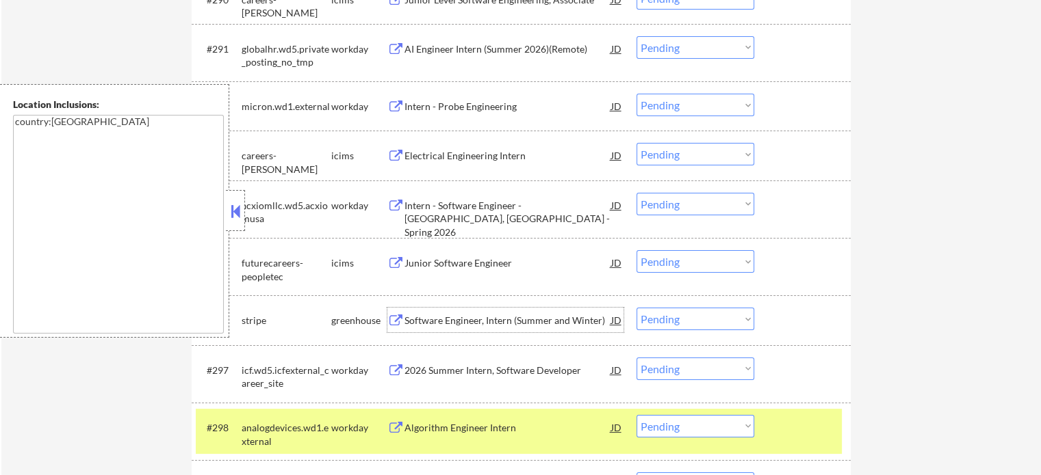
click at [430, 314] on div "Software Engineer, Intern (Summer and Winter)" at bounding box center [507, 321] width 207 height 14
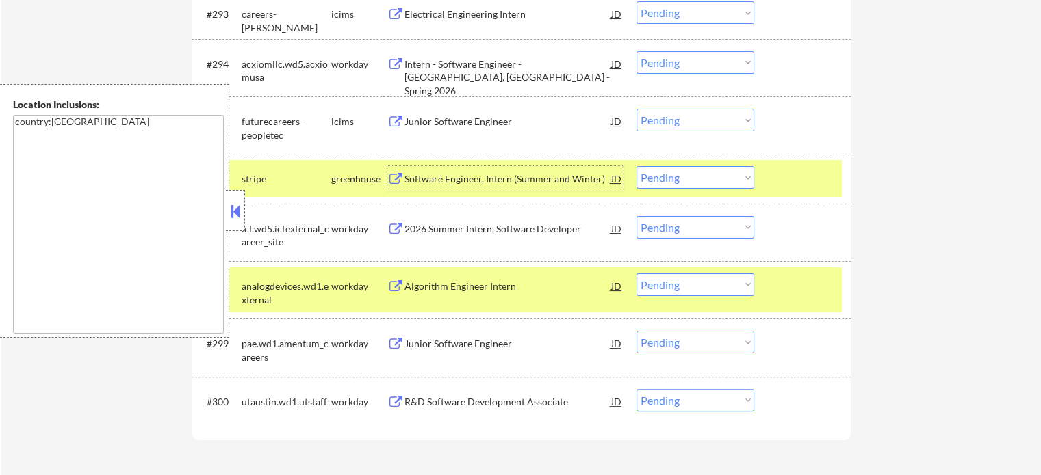
scroll to position [5542, 0]
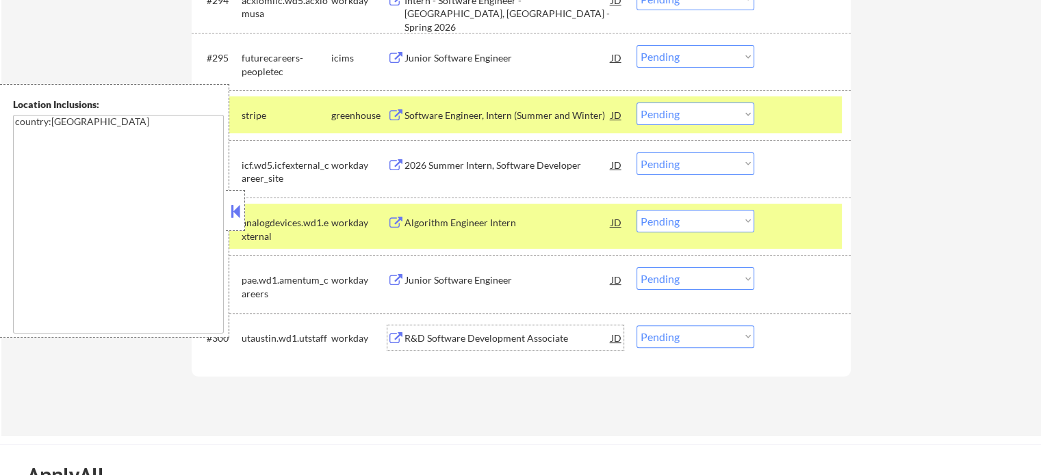
click at [490, 337] on div "R&D Software Development Associate" at bounding box center [507, 339] width 207 height 14
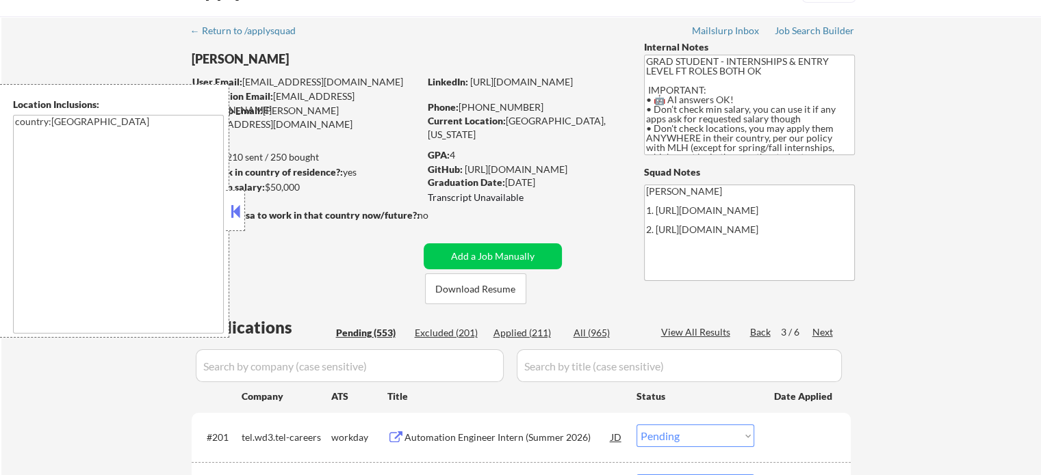
scroll to position [137, 0]
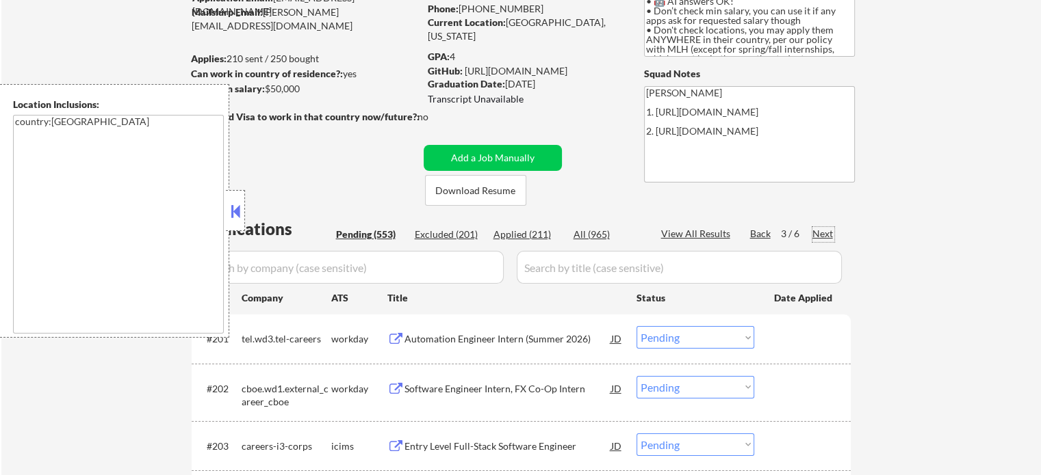
click at [823, 235] on div "Next" at bounding box center [823, 234] width 22 height 14
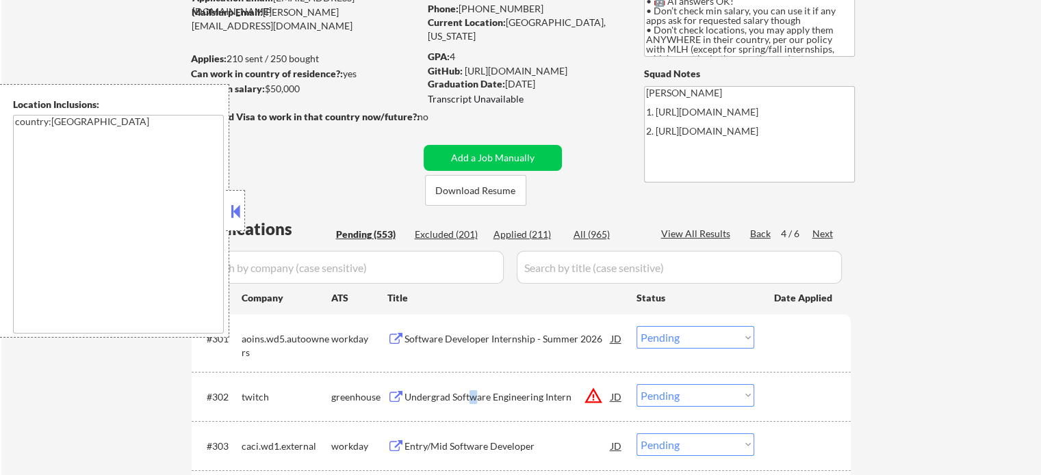
drag, startPoint x: 471, startPoint y: 404, endPoint x: 475, endPoint y: 396, distance: 9.2
click at [475, 396] on div "Undergrad Software Engineering Intern" at bounding box center [507, 397] width 207 height 25
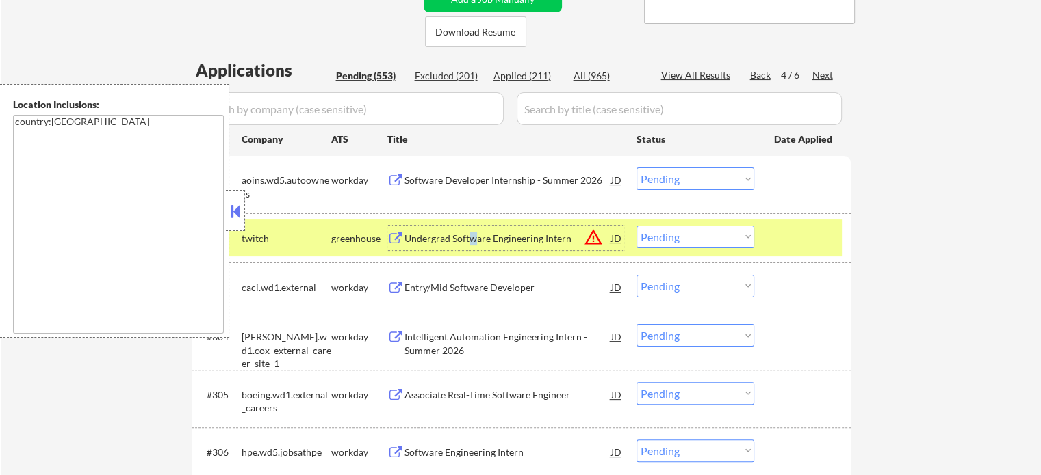
scroll to position [342, 0]
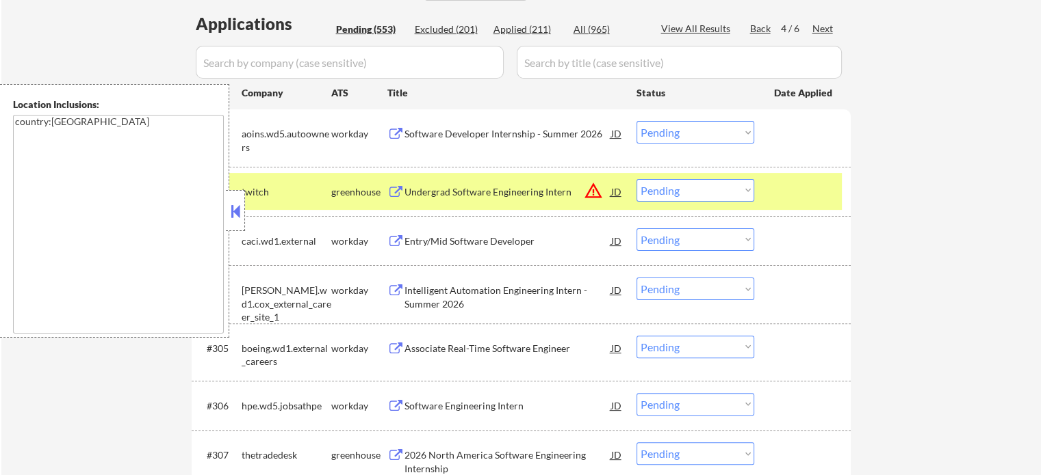
click at [798, 211] on div "#302 twitch greenhouse Undergrad Software Engineering Intern JD warning_amber C…" at bounding box center [521, 191] width 659 height 49
click at [809, 185] on div at bounding box center [804, 191] width 60 height 25
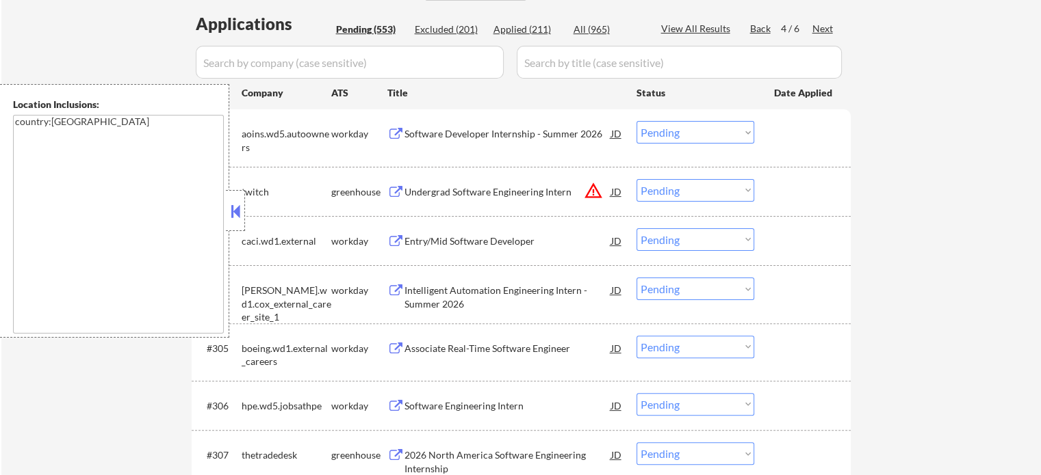
scroll to position [547, 0]
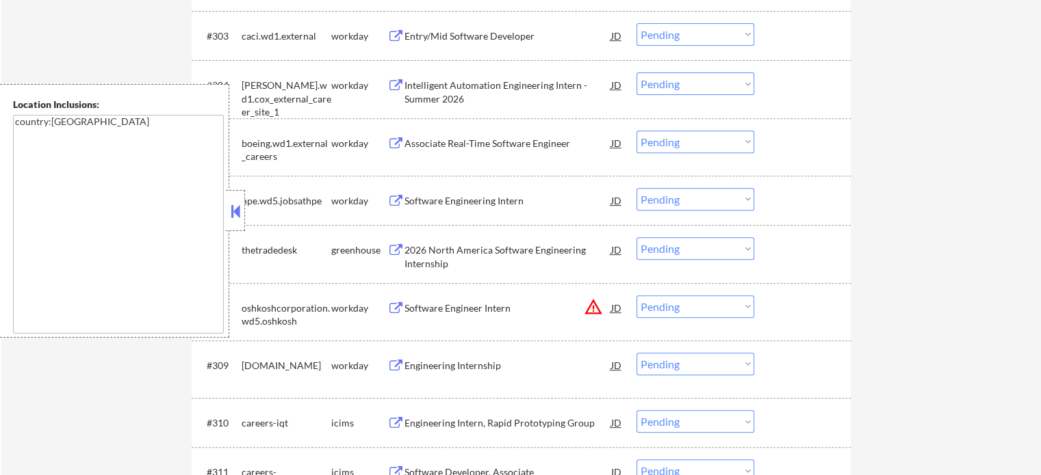
click at [469, 276] on div "#307 thetradedesk greenhouse 2026 North America Software Engineering Internship…" at bounding box center [519, 253] width 646 height 45
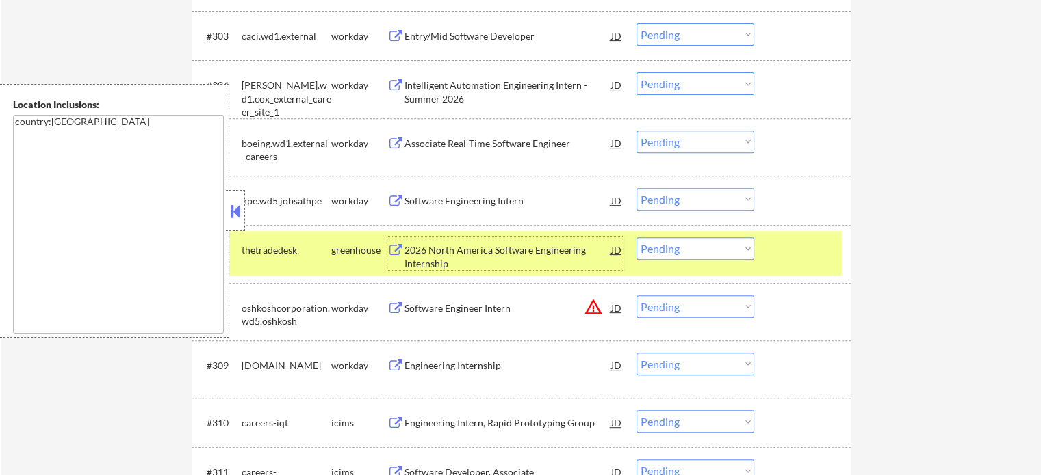
click at [476, 257] on div "2026 North America Software Engineering Internship" at bounding box center [507, 257] width 207 height 27
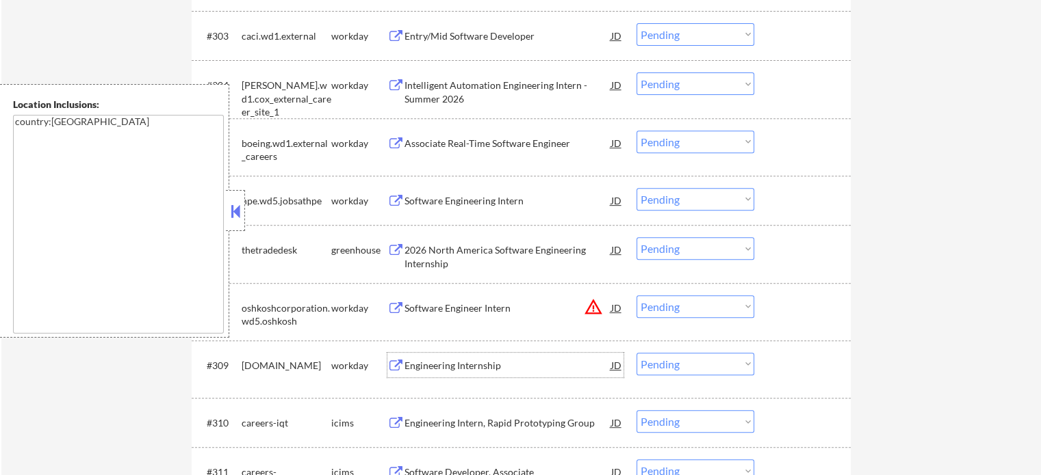
click at [465, 368] on div "Engineering Internship" at bounding box center [507, 366] width 207 height 14
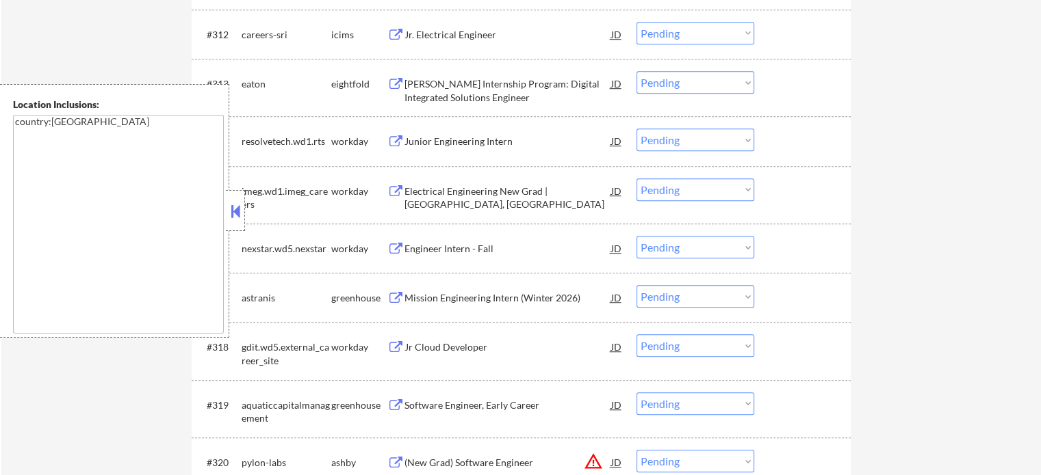
scroll to position [1163, 0]
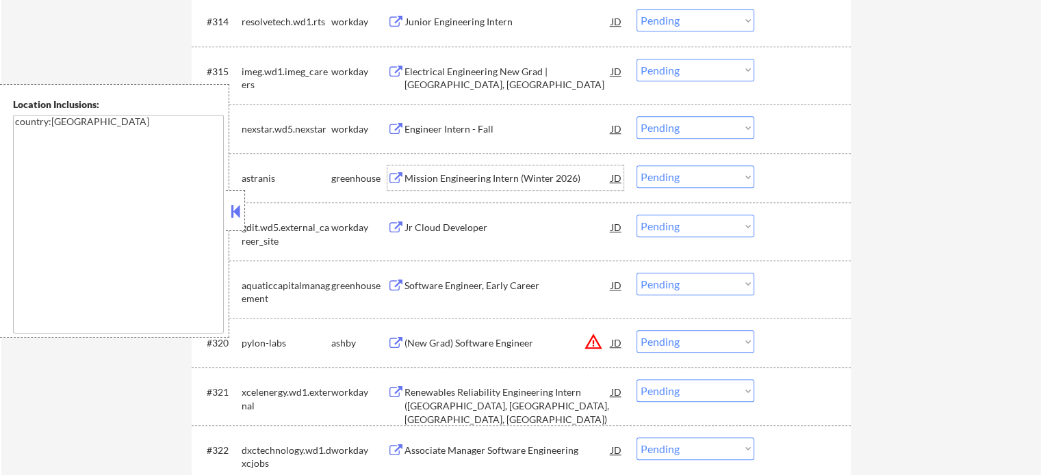
click at [437, 179] on div "Mission Engineering Intern (Winter 2026)" at bounding box center [507, 179] width 207 height 14
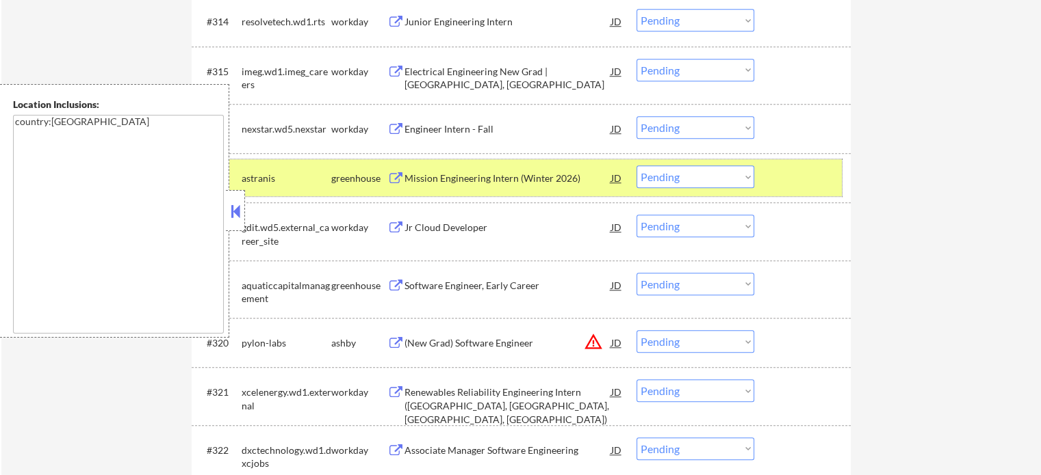
click at [800, 191] on div "#317 astranis greenhouse Mission Engineering Intern (Winter 2026) JD Choose an …" at bounding box center [519, 177] width 646 height 37
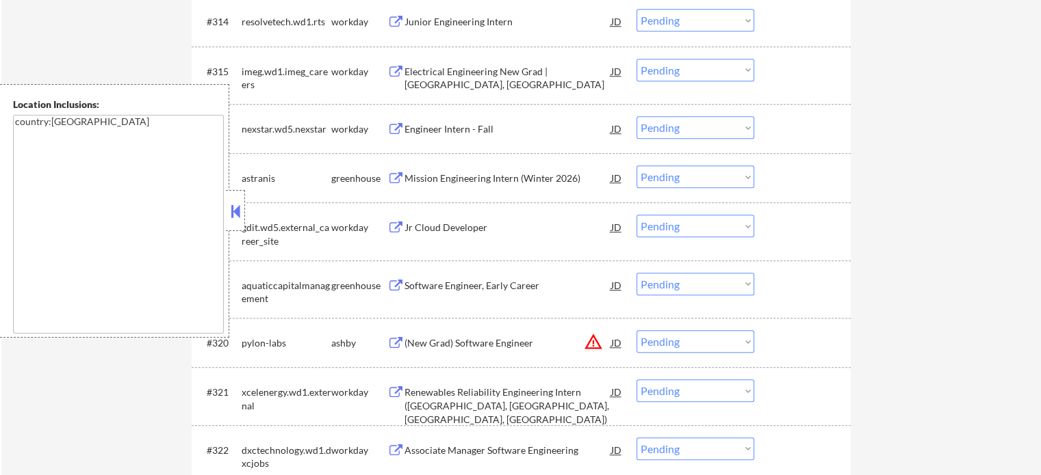
click at [473, 338] on div "(New Grad) Software Engineer" at bounding box center [507, 344] width 207 height 14
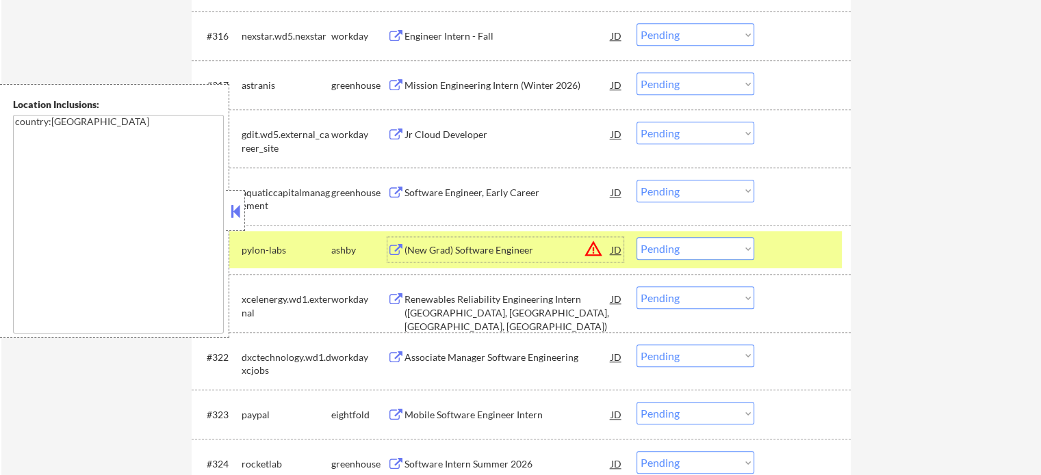
scroll to position [1300, 0]
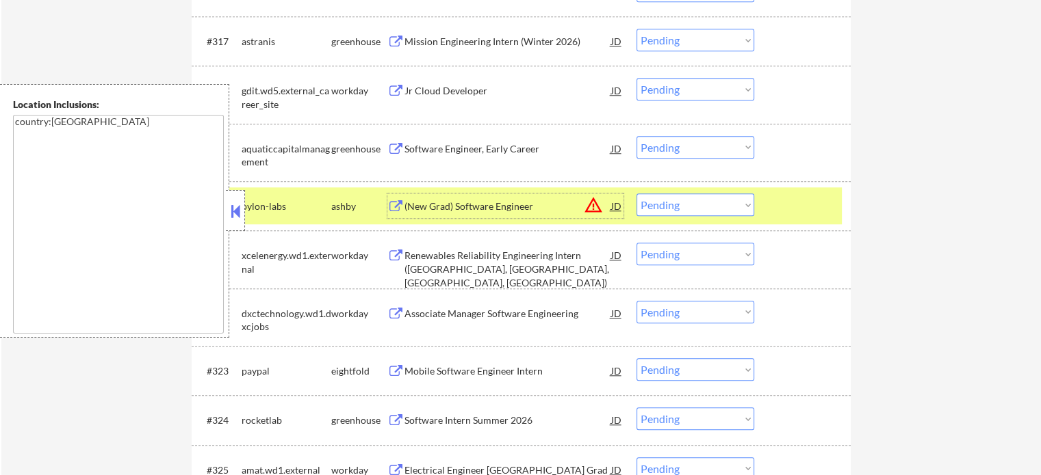
click at [476, 423] on div "Software Intern Summer 2026" at bounding box center [507, 421] width 207 height 14
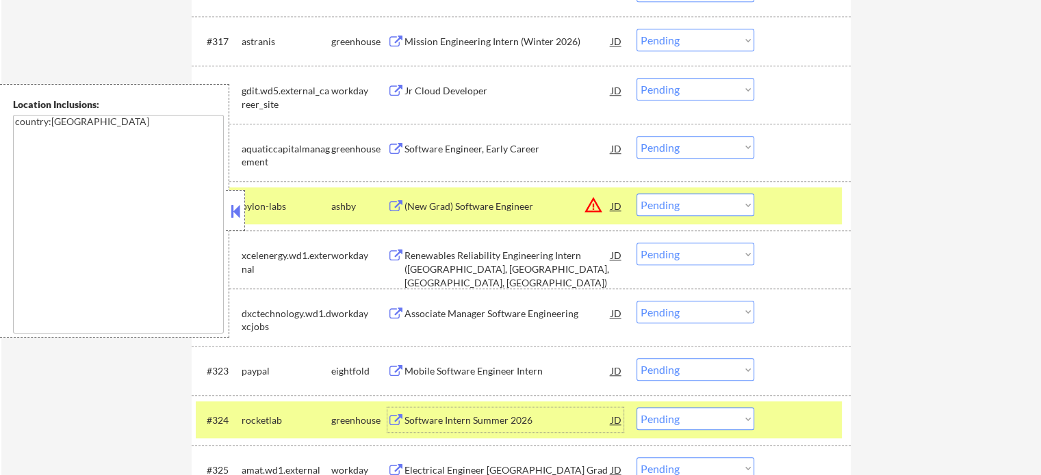
scroll to position [1437, 0]
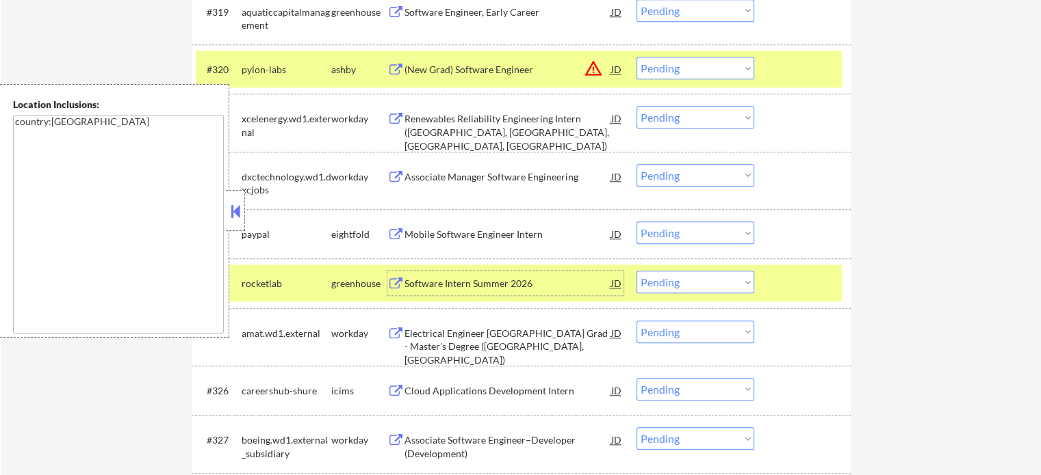
click at [797, 283] on div at bounding box center [804, 283] width 60 height 25
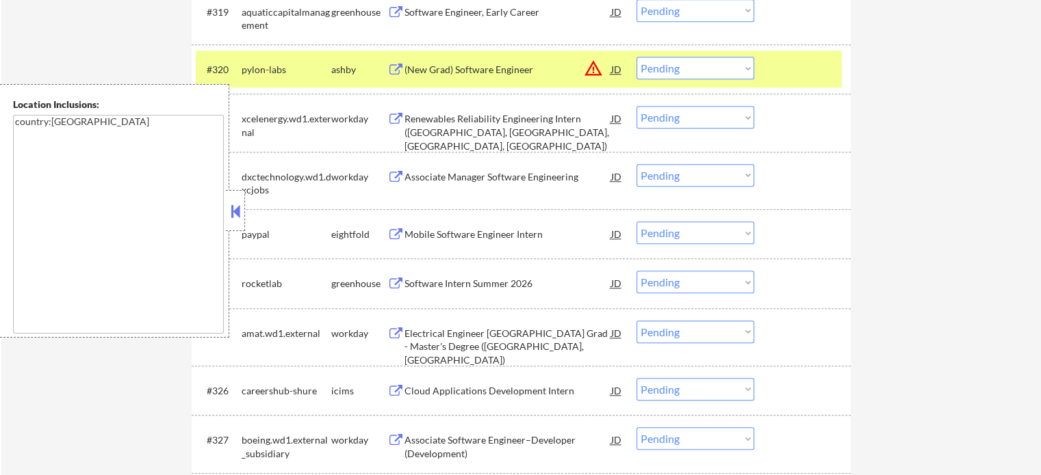
click at [774, 66] on div at bounding box center [804, 69] width 60 height 25
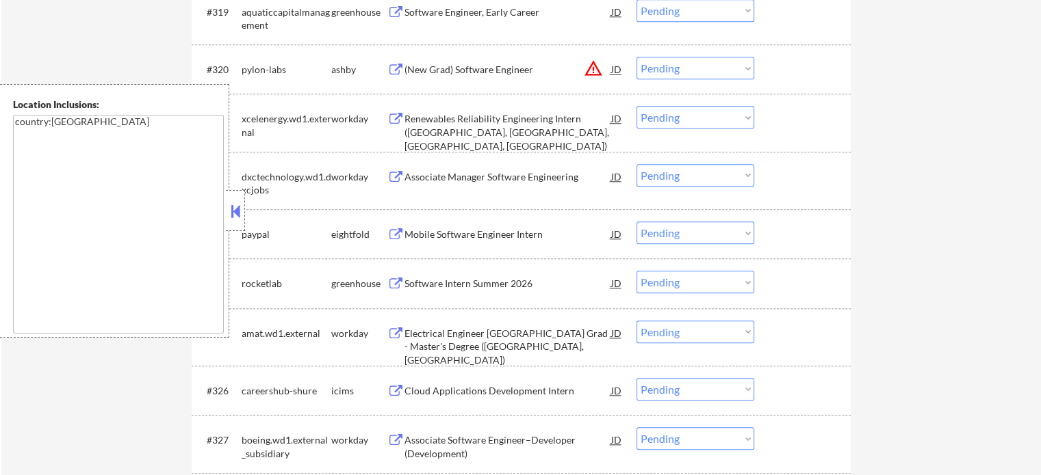
scroll to position [1574, 0]
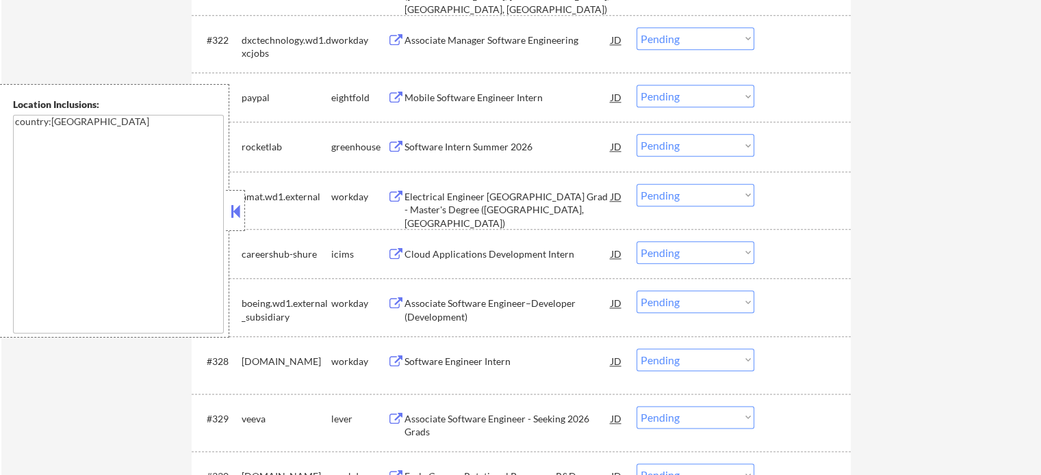
click at [449, 359] on div "Software Engineer Intern" at bounding box center [507, 362] width 207 height 14
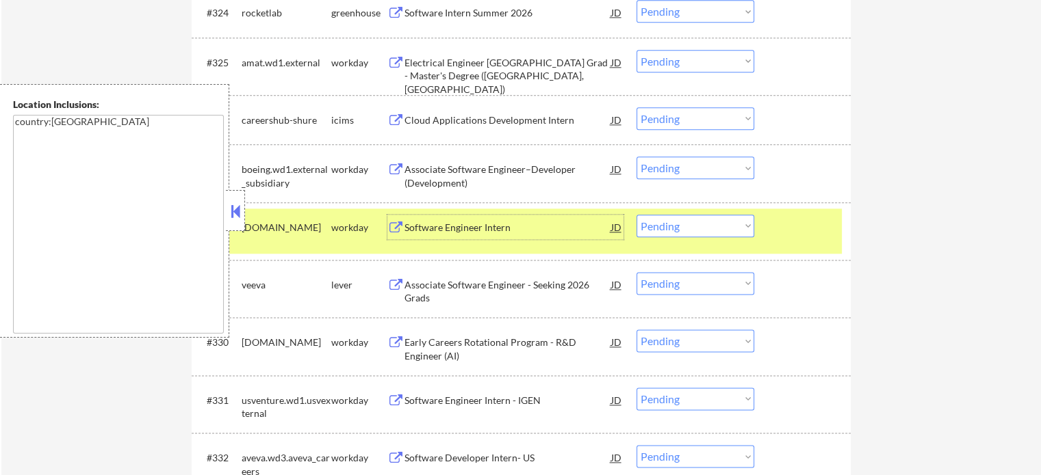
scroll to position [1710, 0]
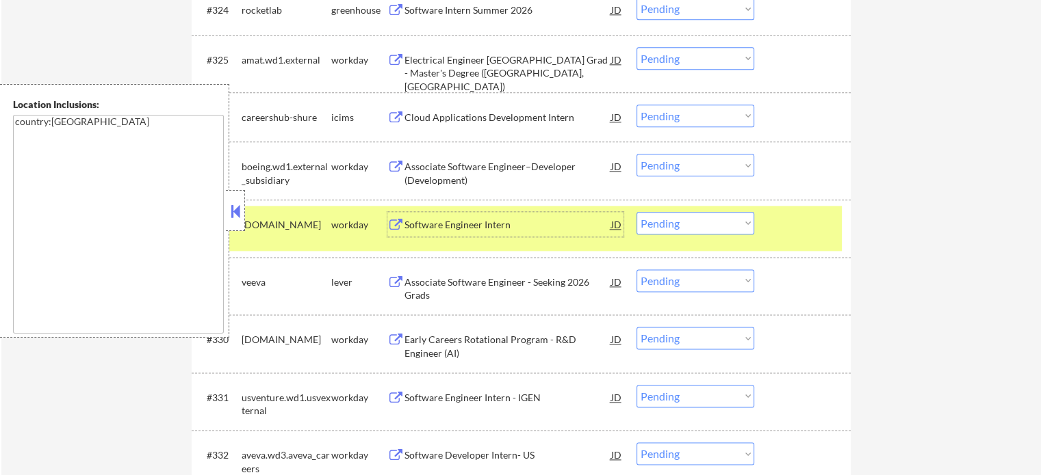
click at [808, 234] on div at bounding box center [804, 224] width 60 height 25
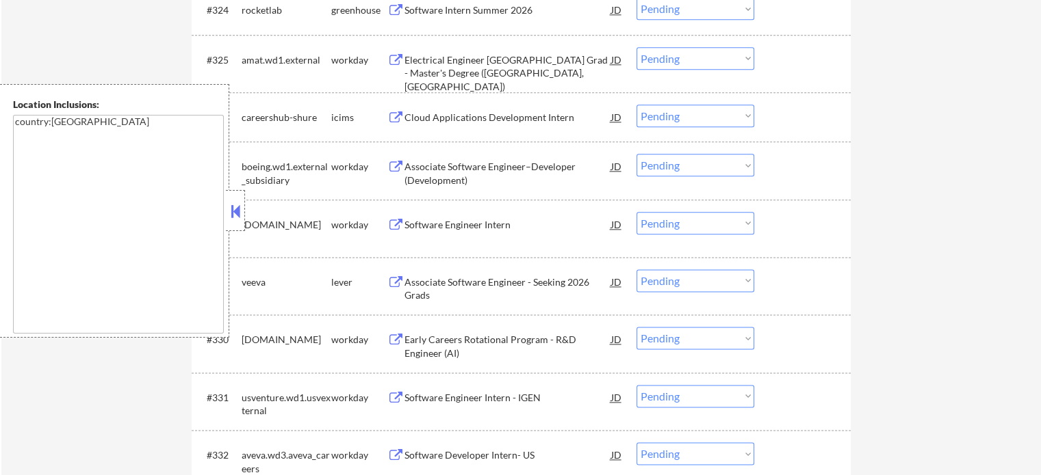
click at [493, 281] on div "Associate Software Engineer - Seeking 2026 Grads" at bounding box center [507, 289] width 207 height 27
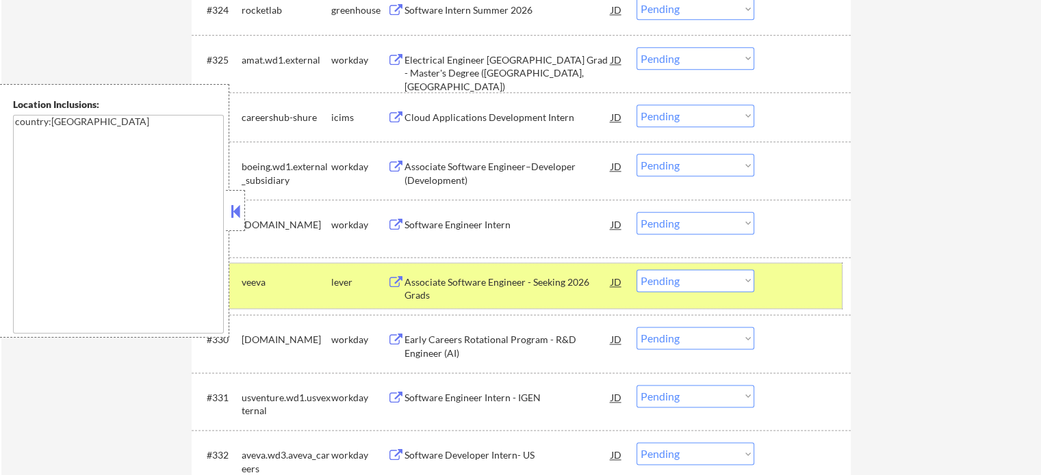
click at [788, 268] on div "#329 veeva lever Associate Software Engineer - Seeking 2026 Grads JD warning_am…" at bounding box center [519, 285] width 646 height 45
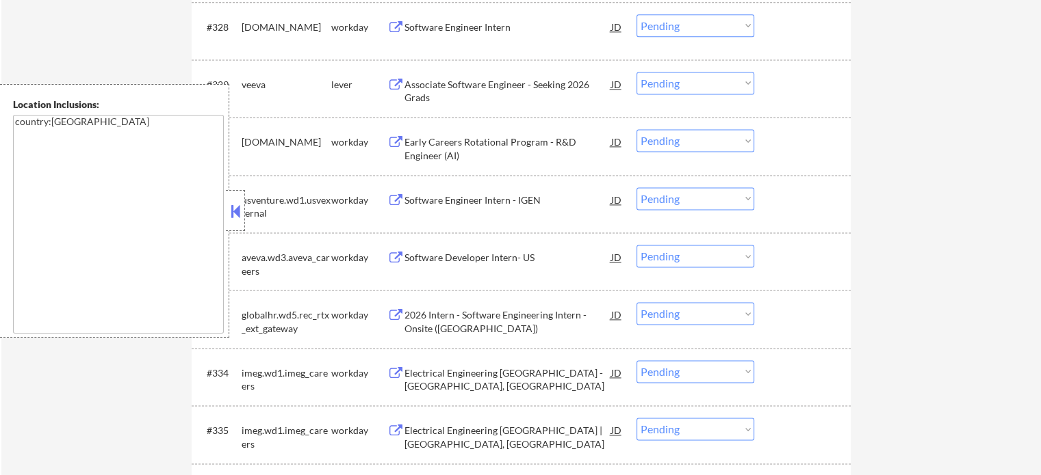
scroll to position [1916, 0]
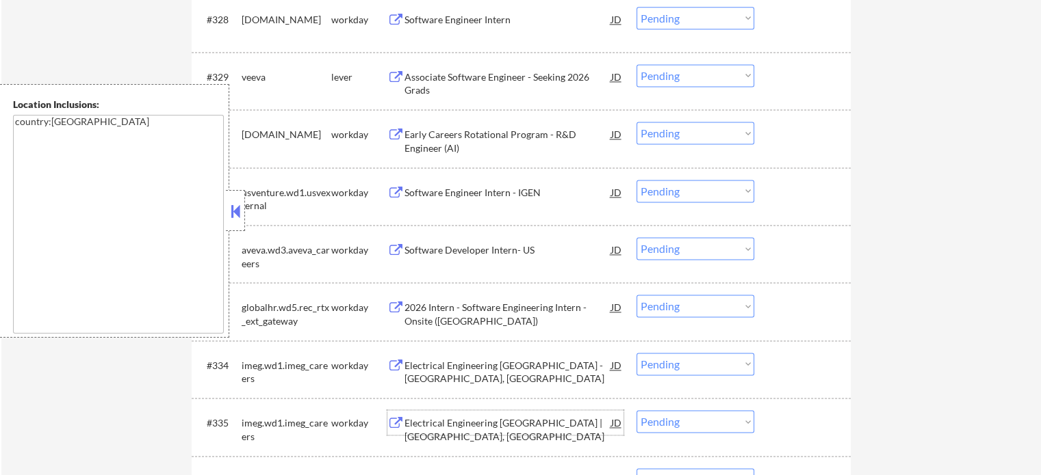
click at [447, 431] on div "Electrical Engineering New Grad | Louisville, KY" at bounding box center [507, 423] width 207 height 25
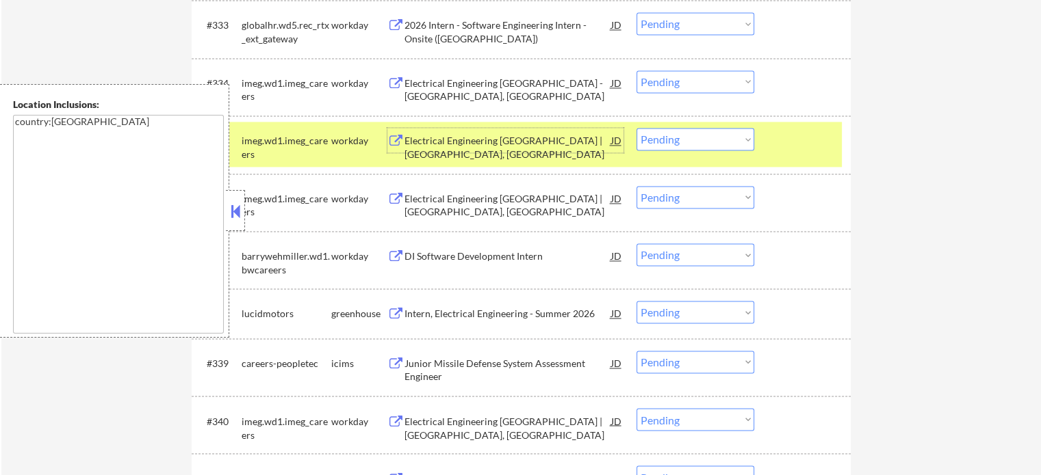
scroll to position [2326, 0]
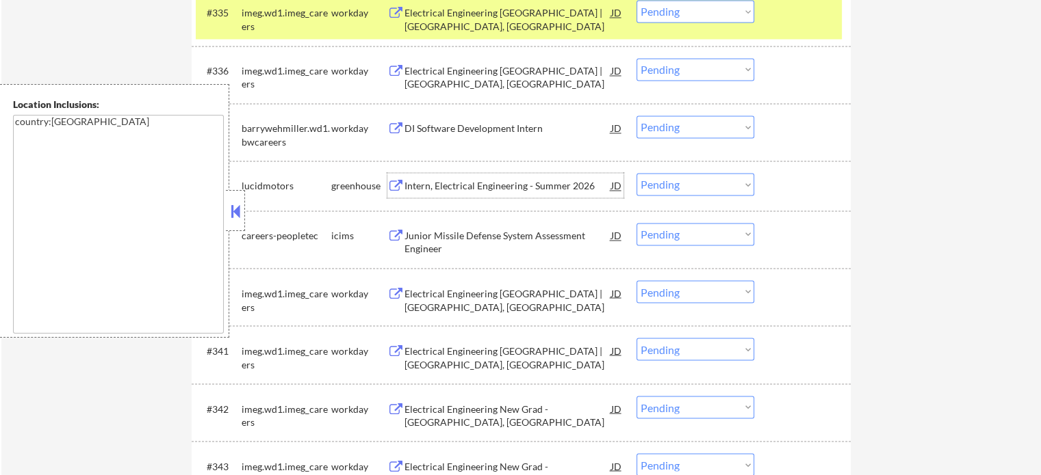
click at [525, 190] on div "Intern, Electrical Engineering - Summer 2026" at bounding box center [507, 186] width 207 height 14
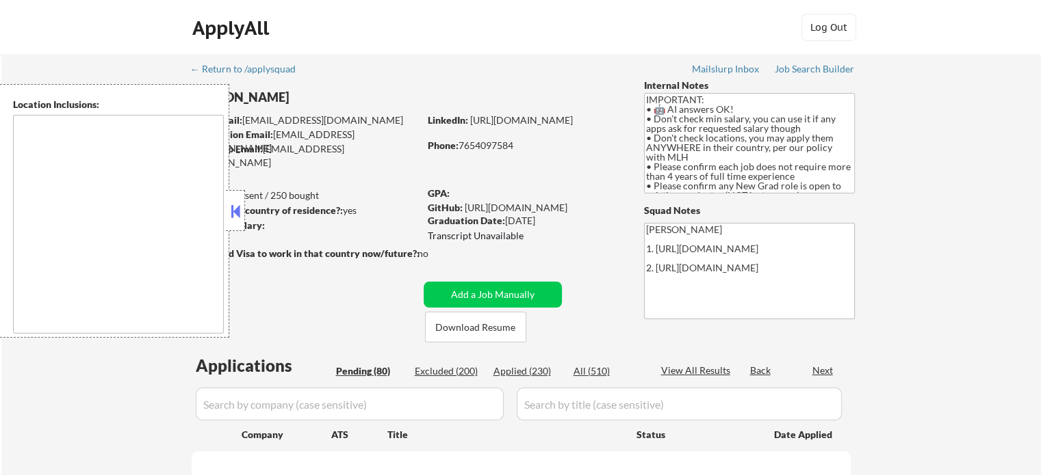
type textarea "country:[GEOGRAPHIC_DATA]"
select select ""pending""
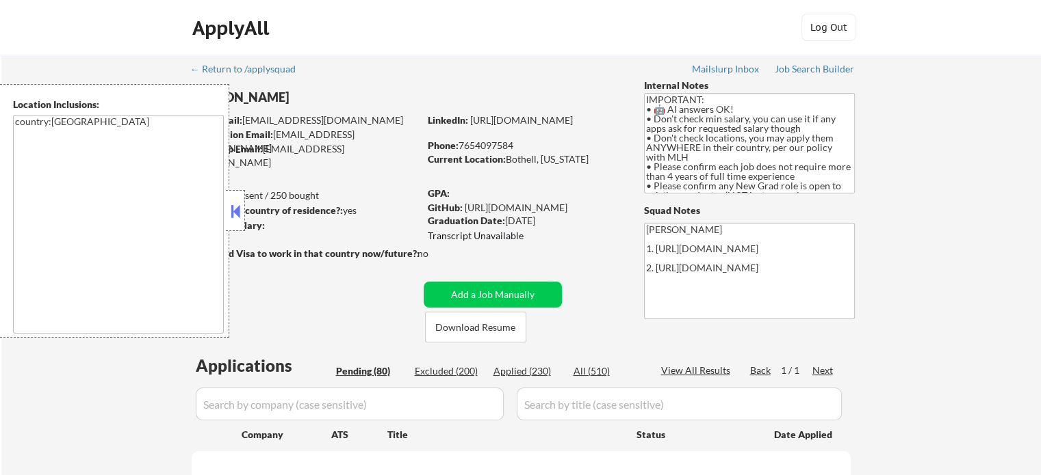
select select ""pending""
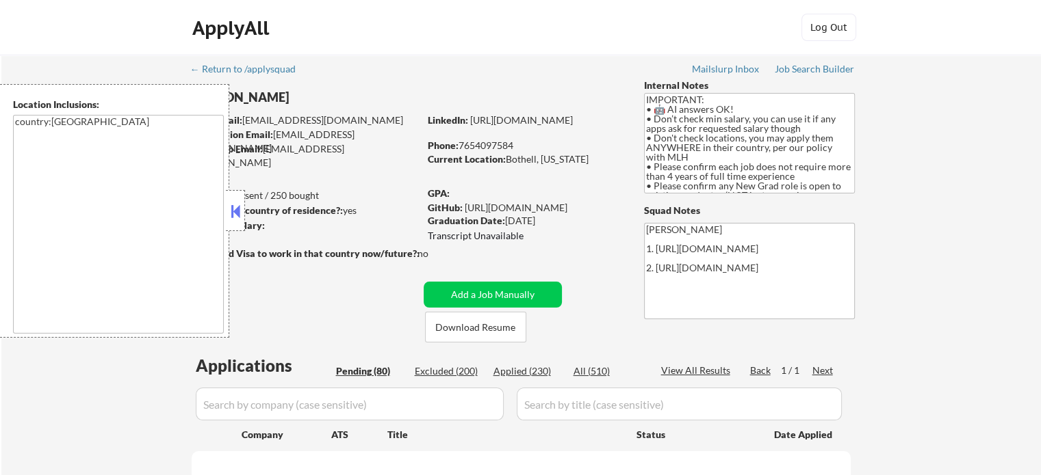
select select ""pending""
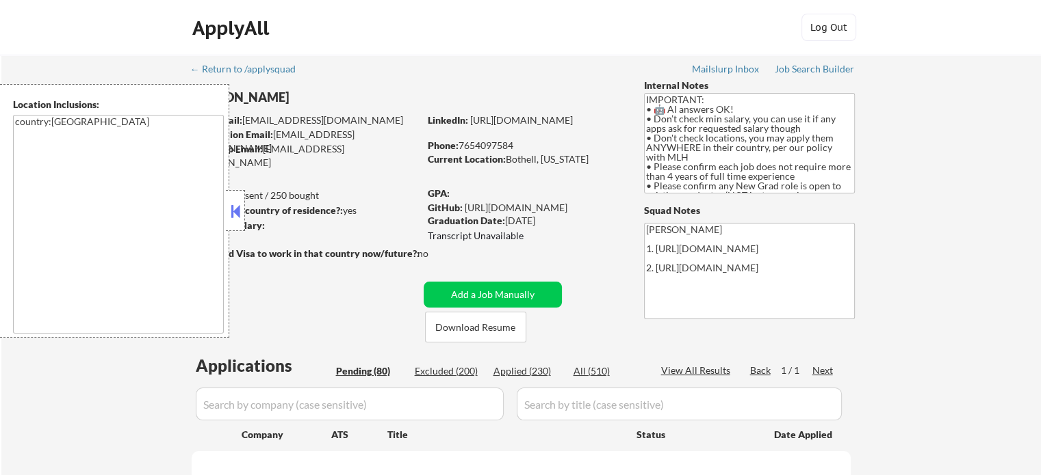
select select ""pending""
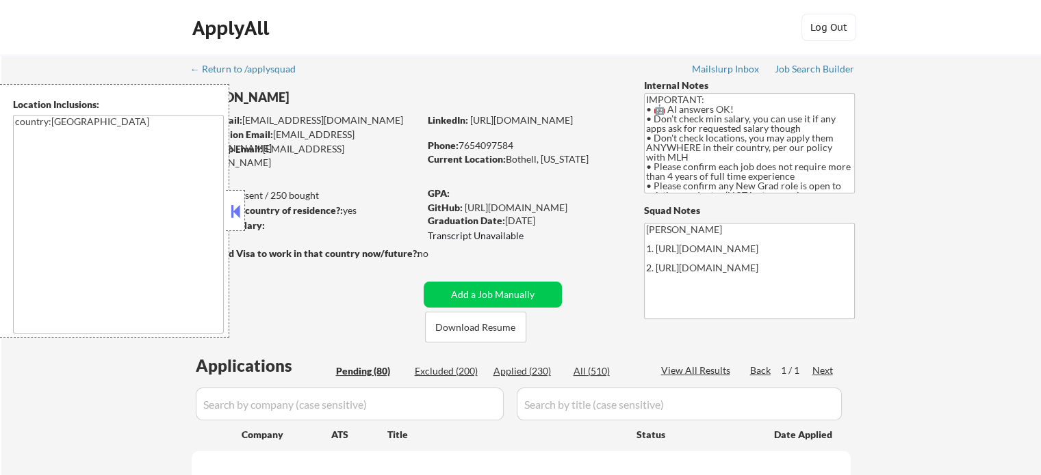
select select ""pending""
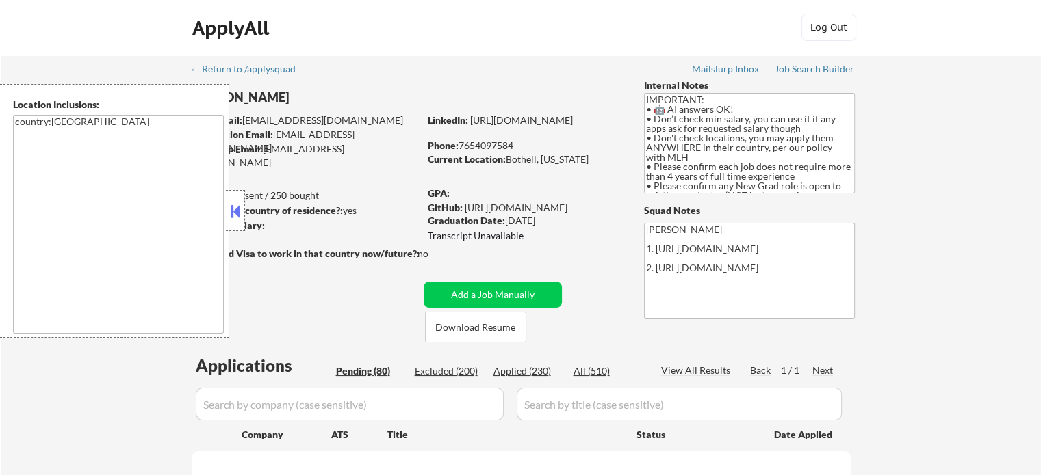
select select ""pending""
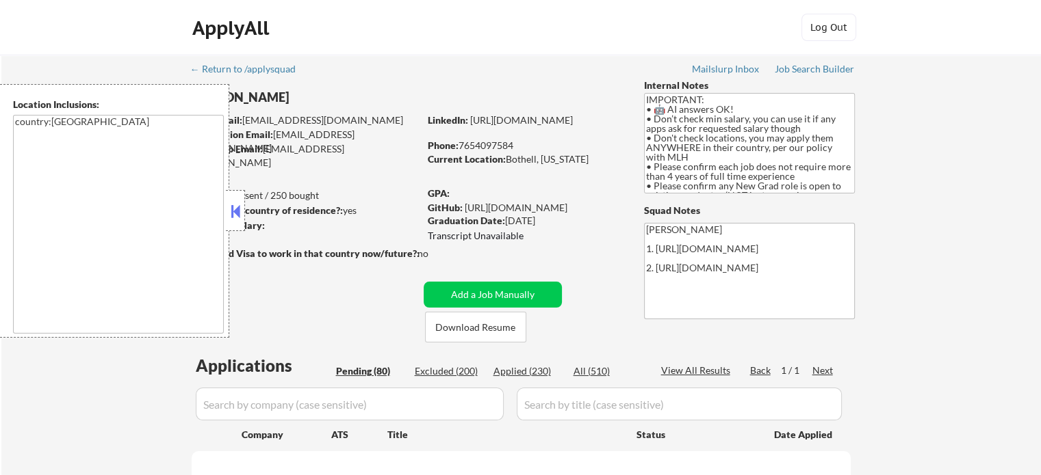
select select ""pending""
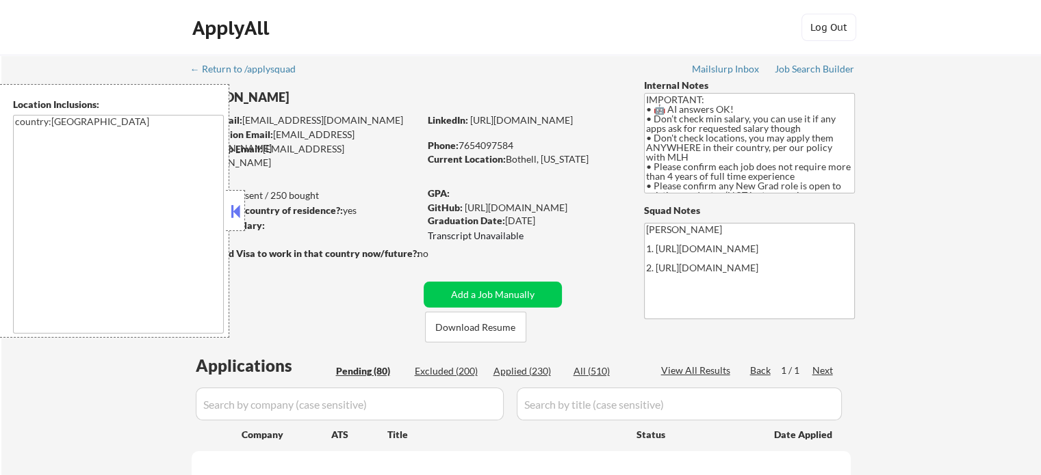
select select ""pending""
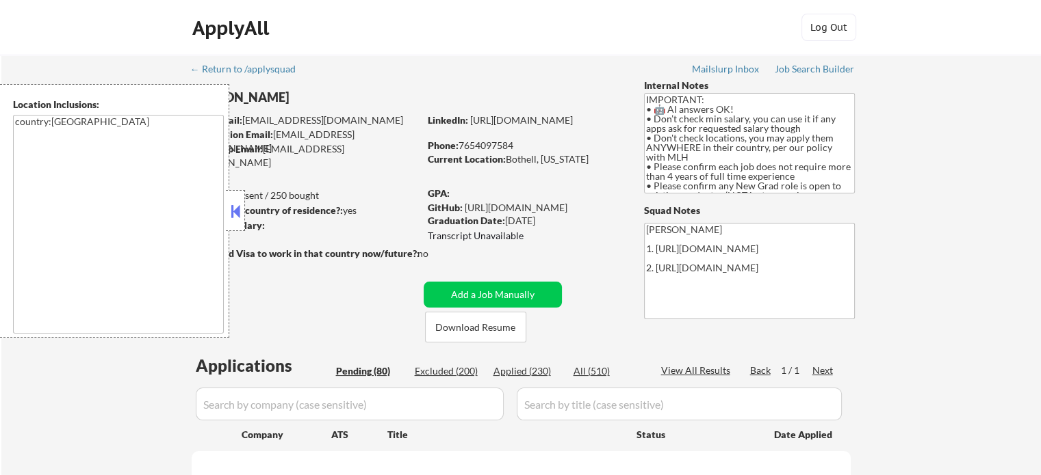
select select ""pending""
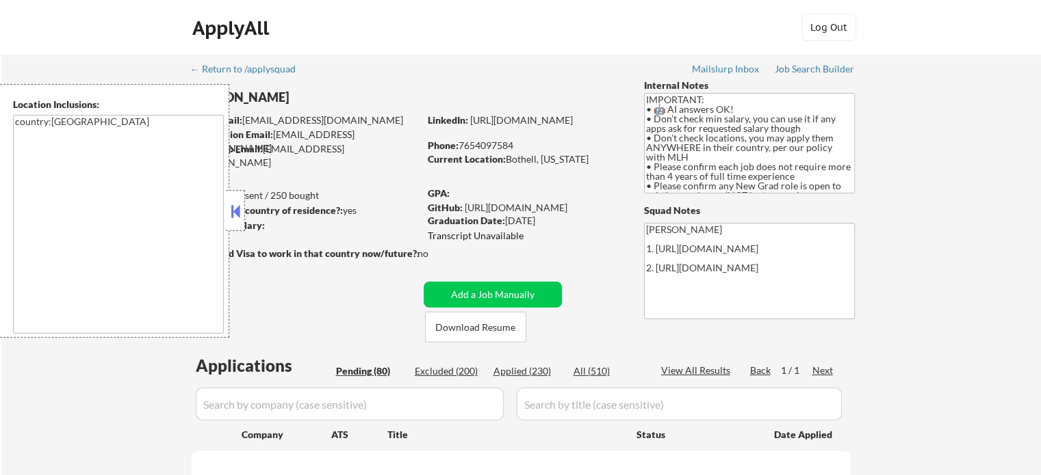
select select ""pending""
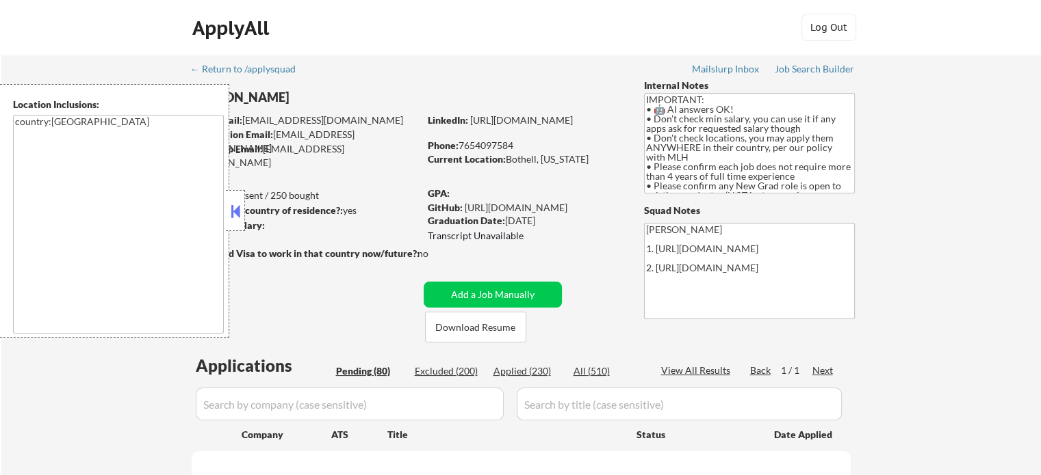
select select ""pending""
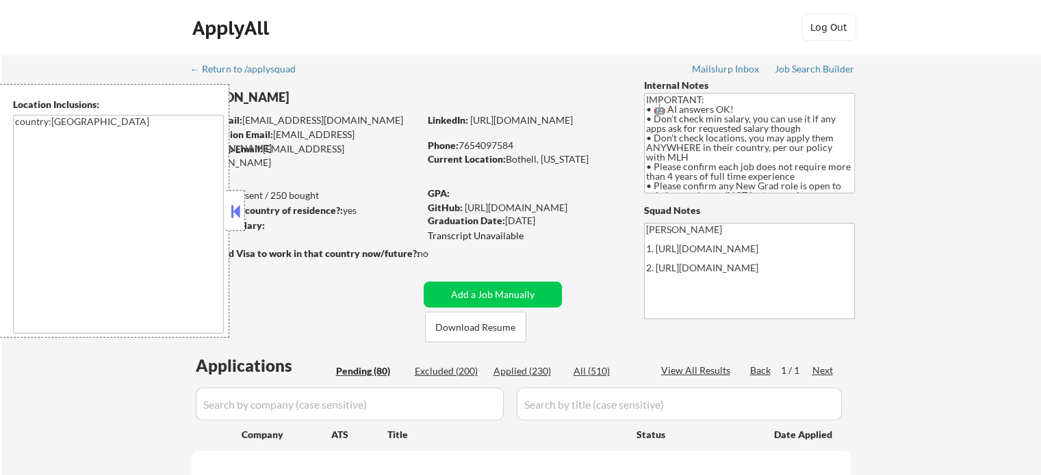
select select ""pending""
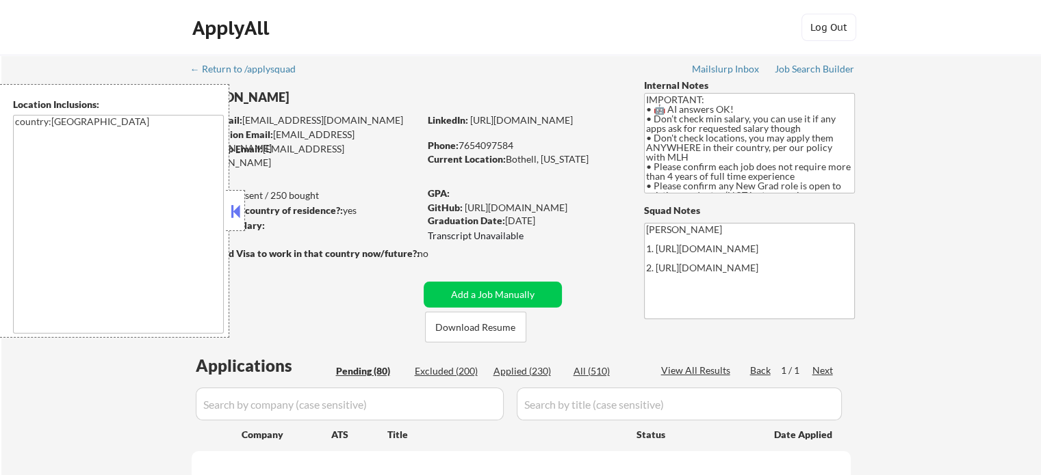
select select ""pending""
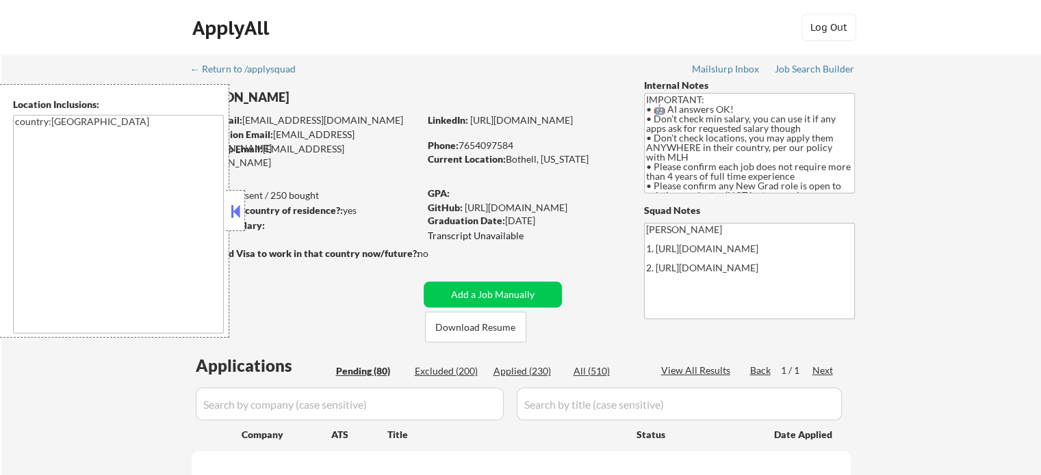
select select ""pending""
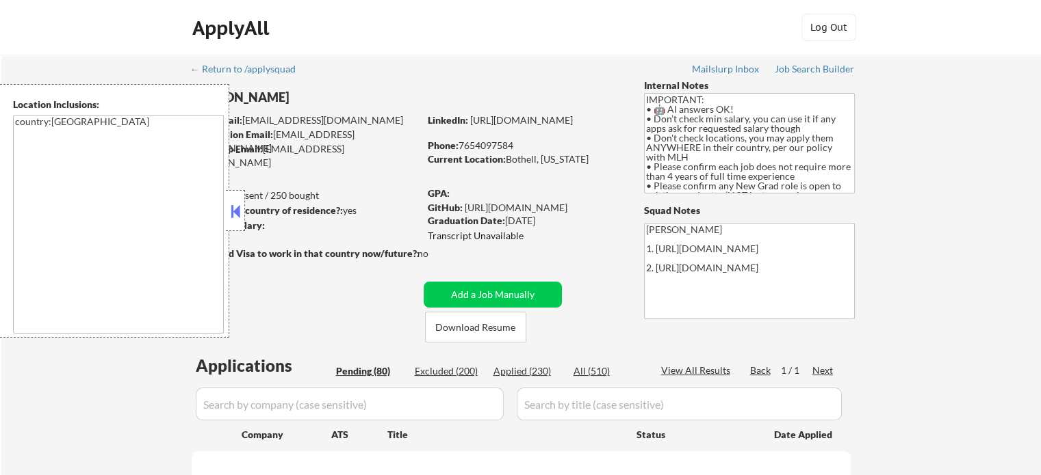
select select ""pending""
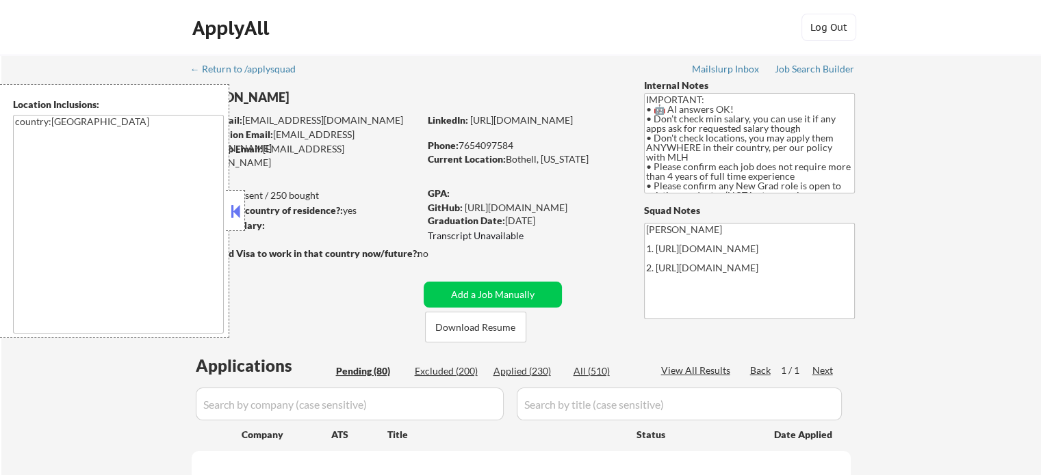
select select ""pending""
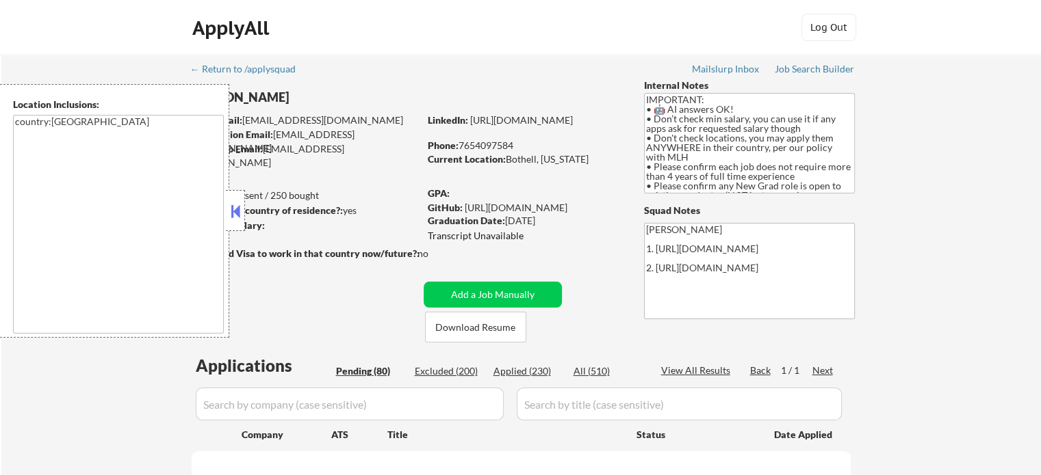
select select ""pending""
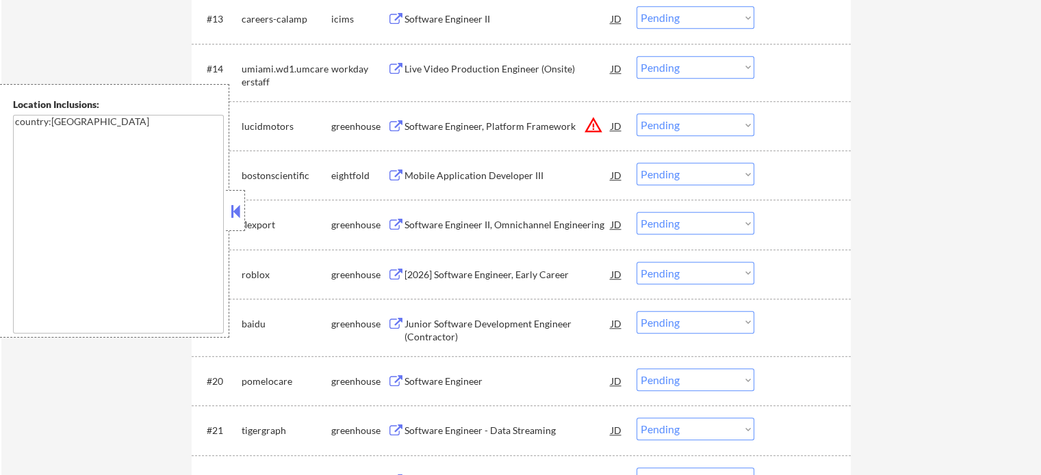
scroll to position [1095, 0]
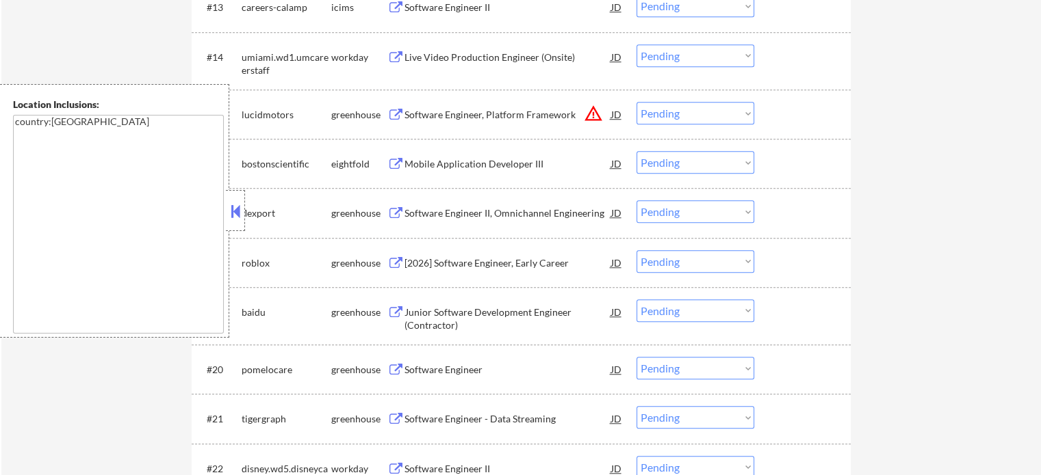
click at [478, 317] on div "Junior Software Development Engineer (Contractor)" at bounding box center [507, 319] width 207 height 27
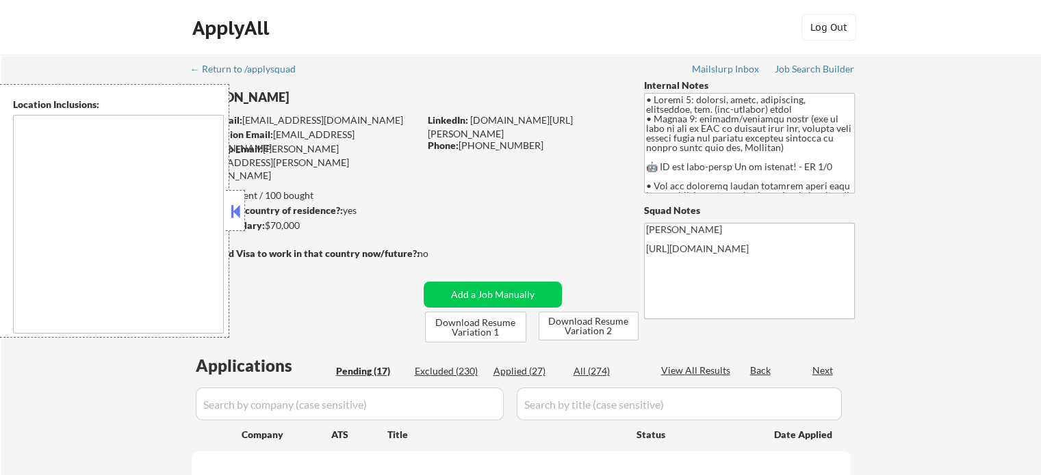
type textarea "[GEOGRAPHIC_DATA], [GEOGRAPHIC_DATA], [GEOGRAPHIC_DATA] [GEOGRAPHIC_DATA], [GEO…"
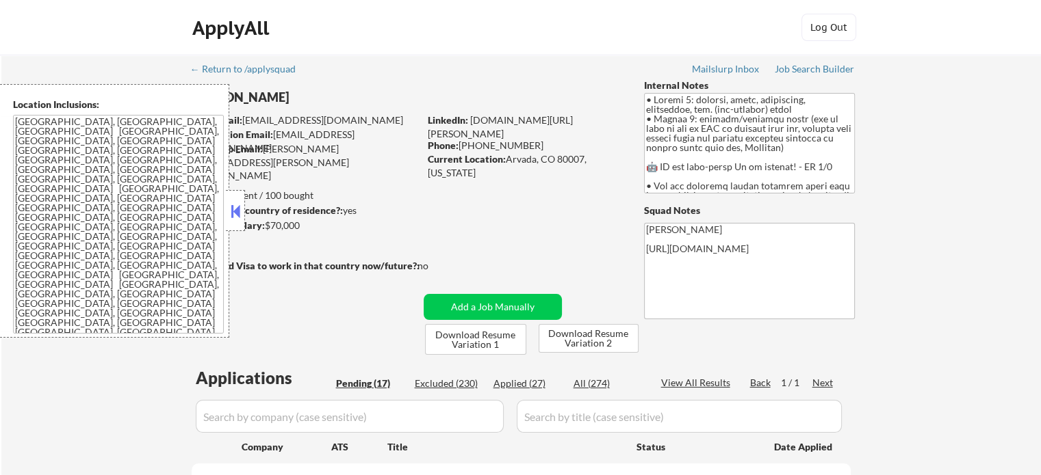
select select ""pending""
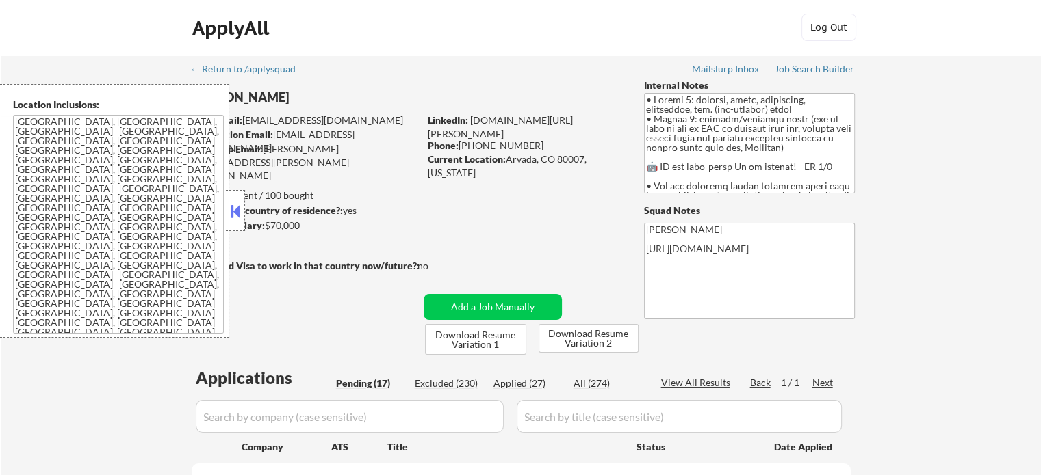
select select ""pending""
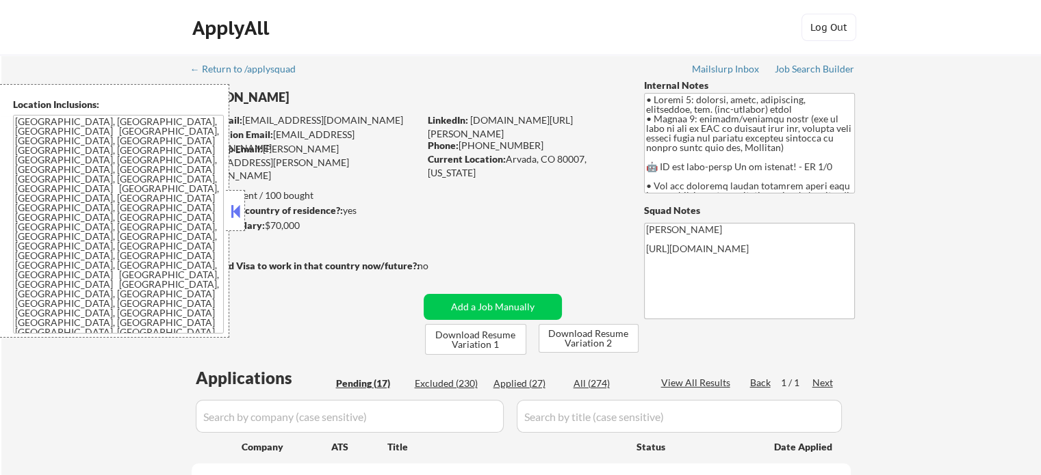
select select ""pending""
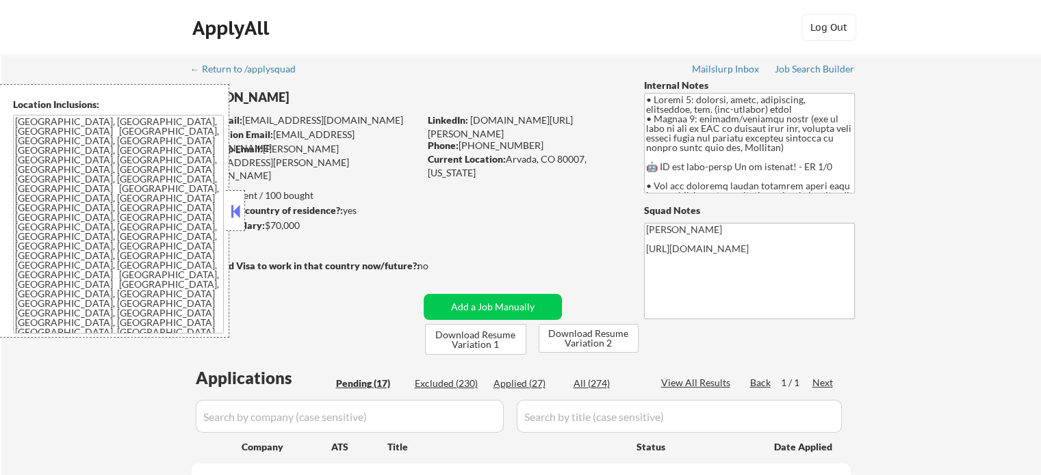
select select ""pending""
